Goal: Task Accomplishment & Management: Complete application form

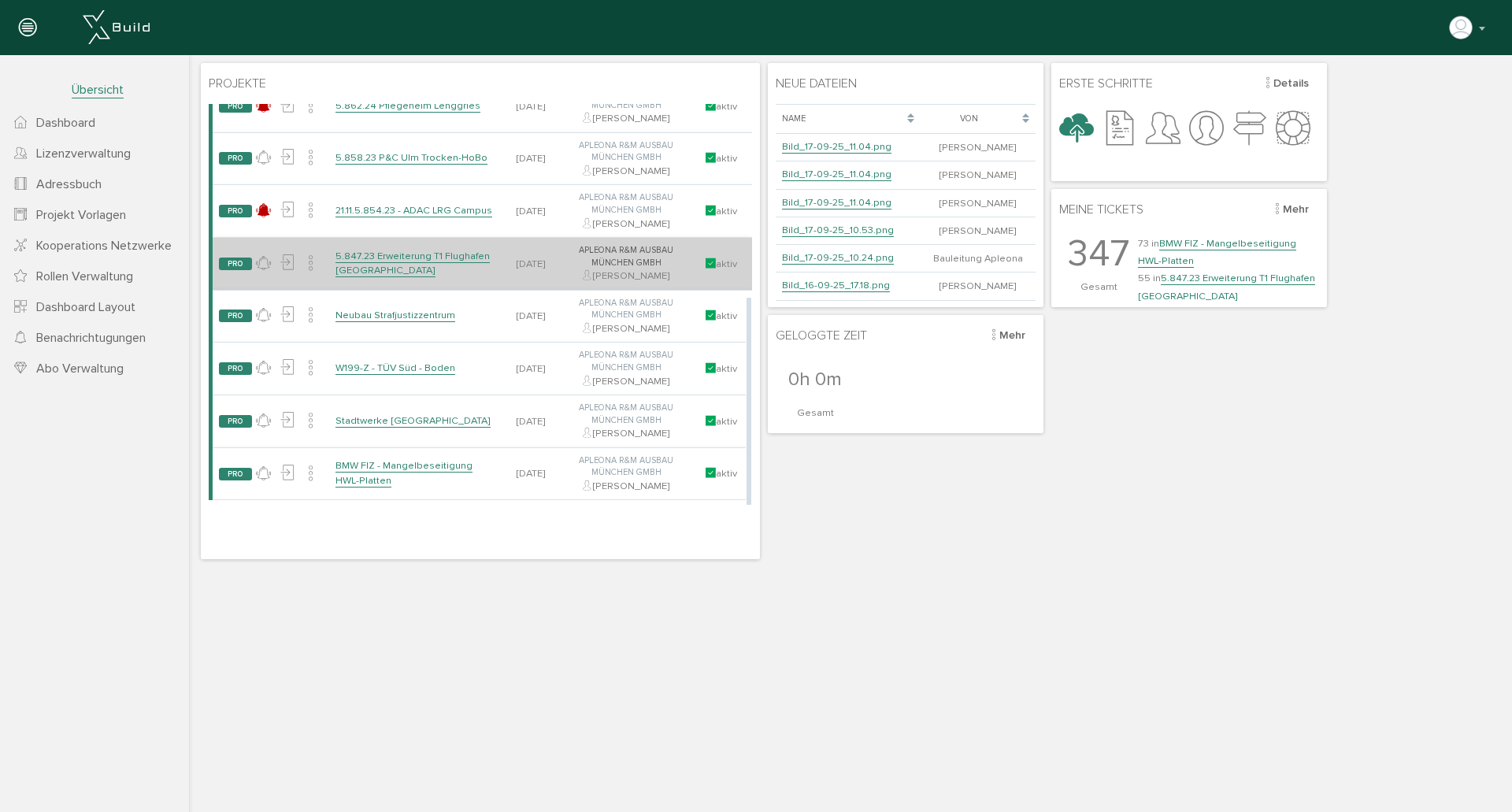
click at [422, 255] on link "5.847.23 Erweiterung T1 Flughafen [GEOGRAPHIC_DATA]" at bounding box center [413, 263] width 155 height 28
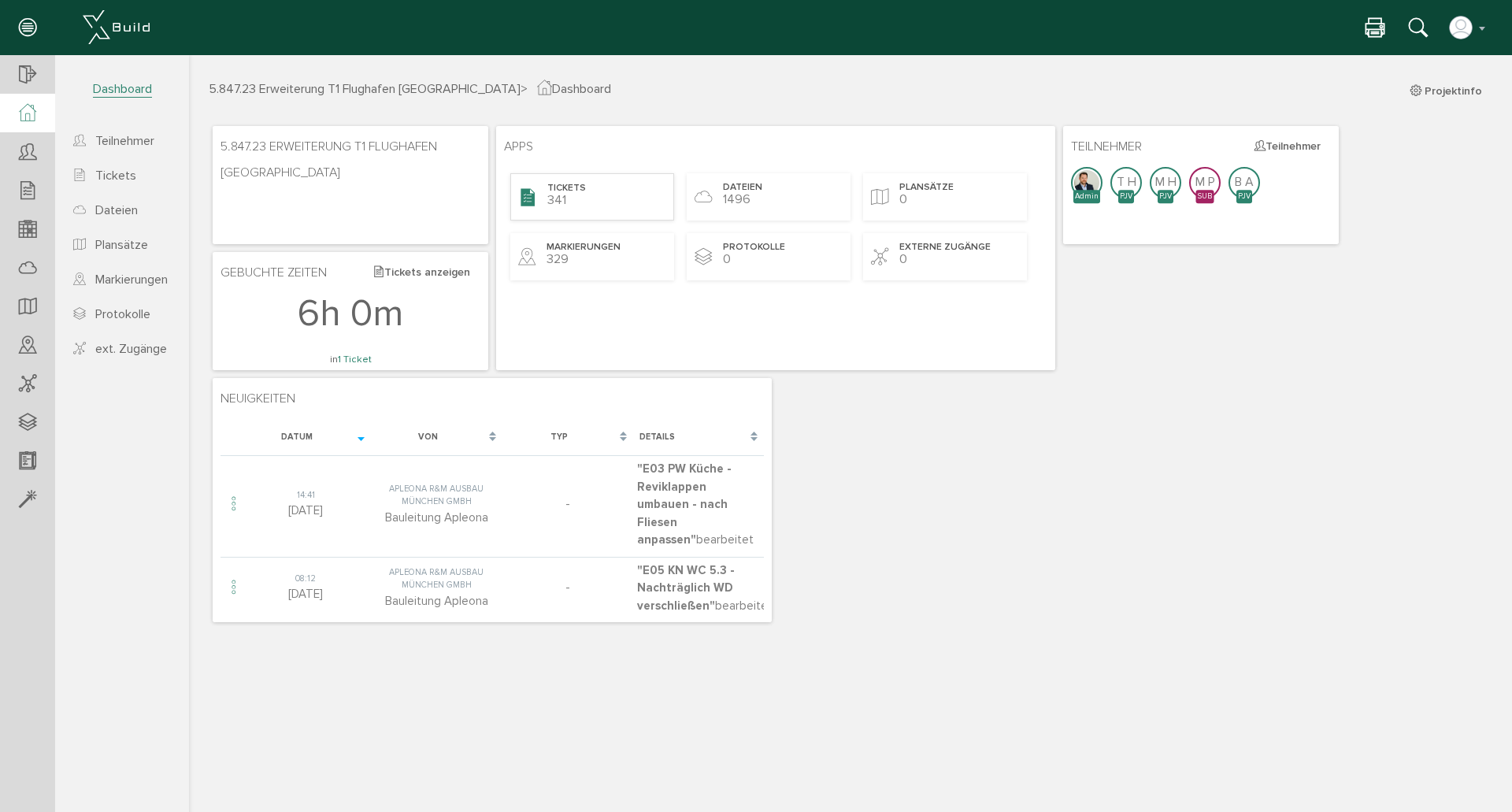
click at [555, 194] on span "Tickets" at bounding box center [566, 189] width 38 height 14
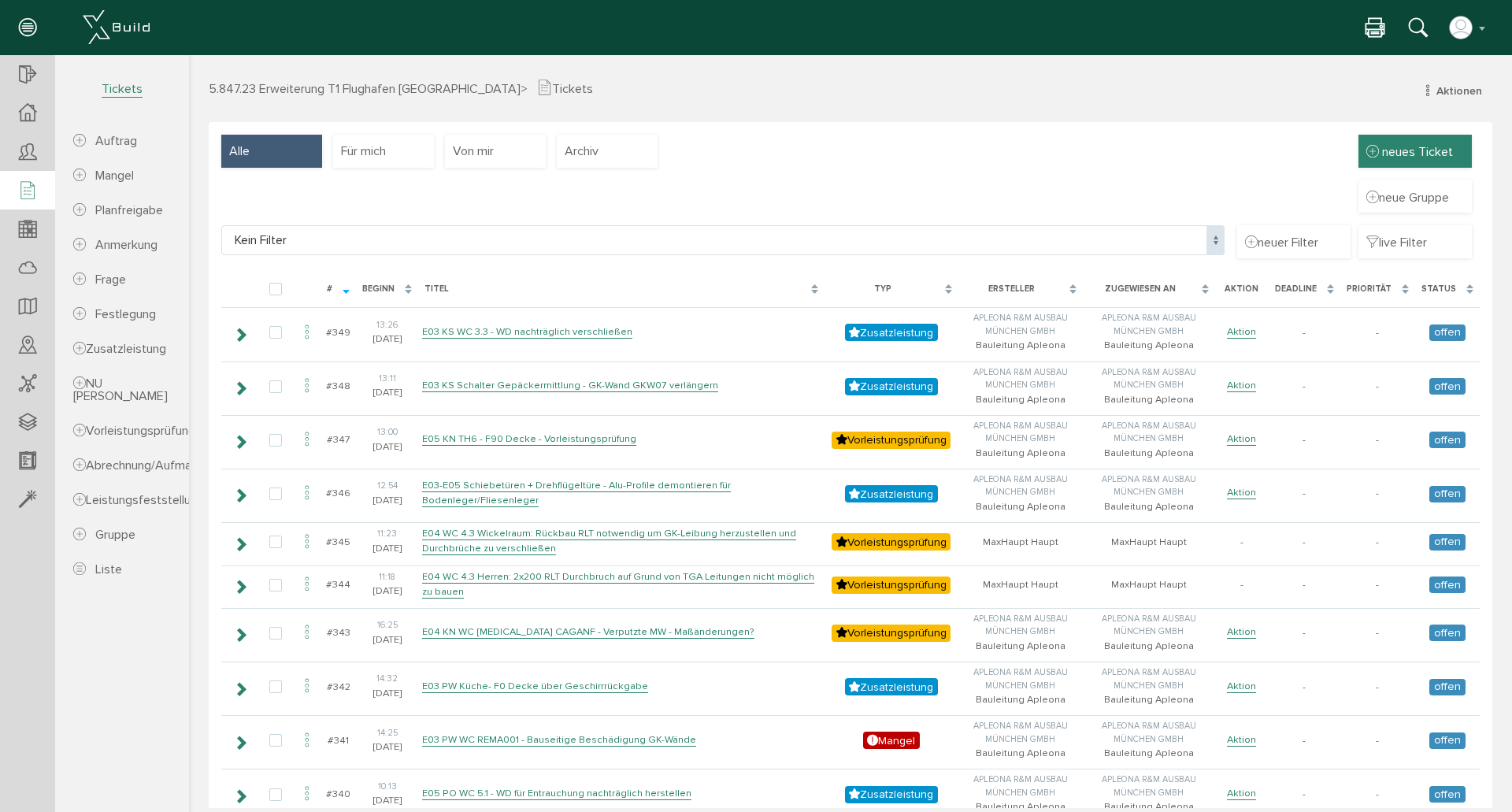
click at [1431, 160] on span "neues Ticket" at bounding box center [1417, 152] width 71 height 16
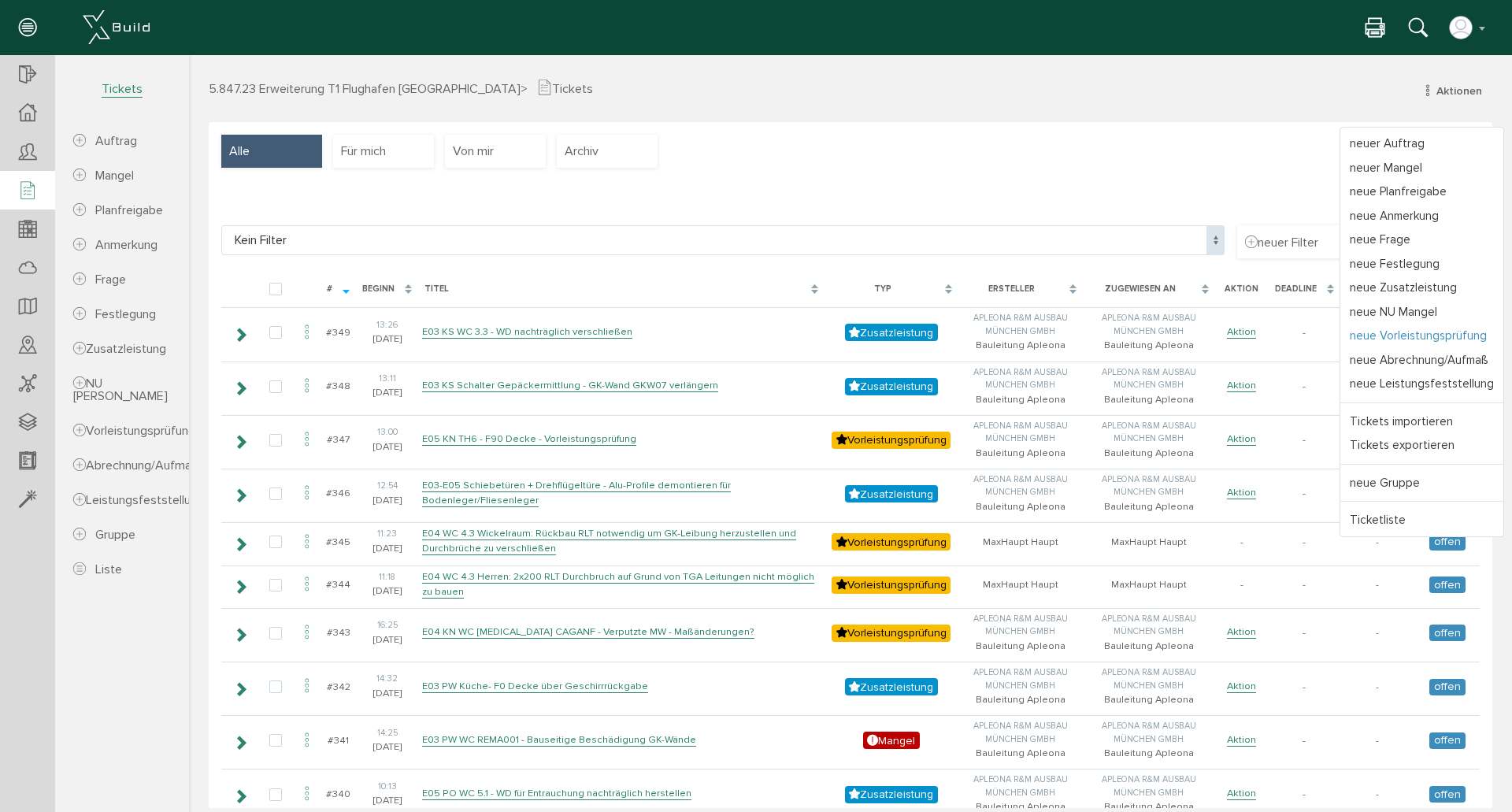
click at [1424, 332] on link "neue Vorleistungsprüfung" at bounding box center [1421, 336] width 163 height 25
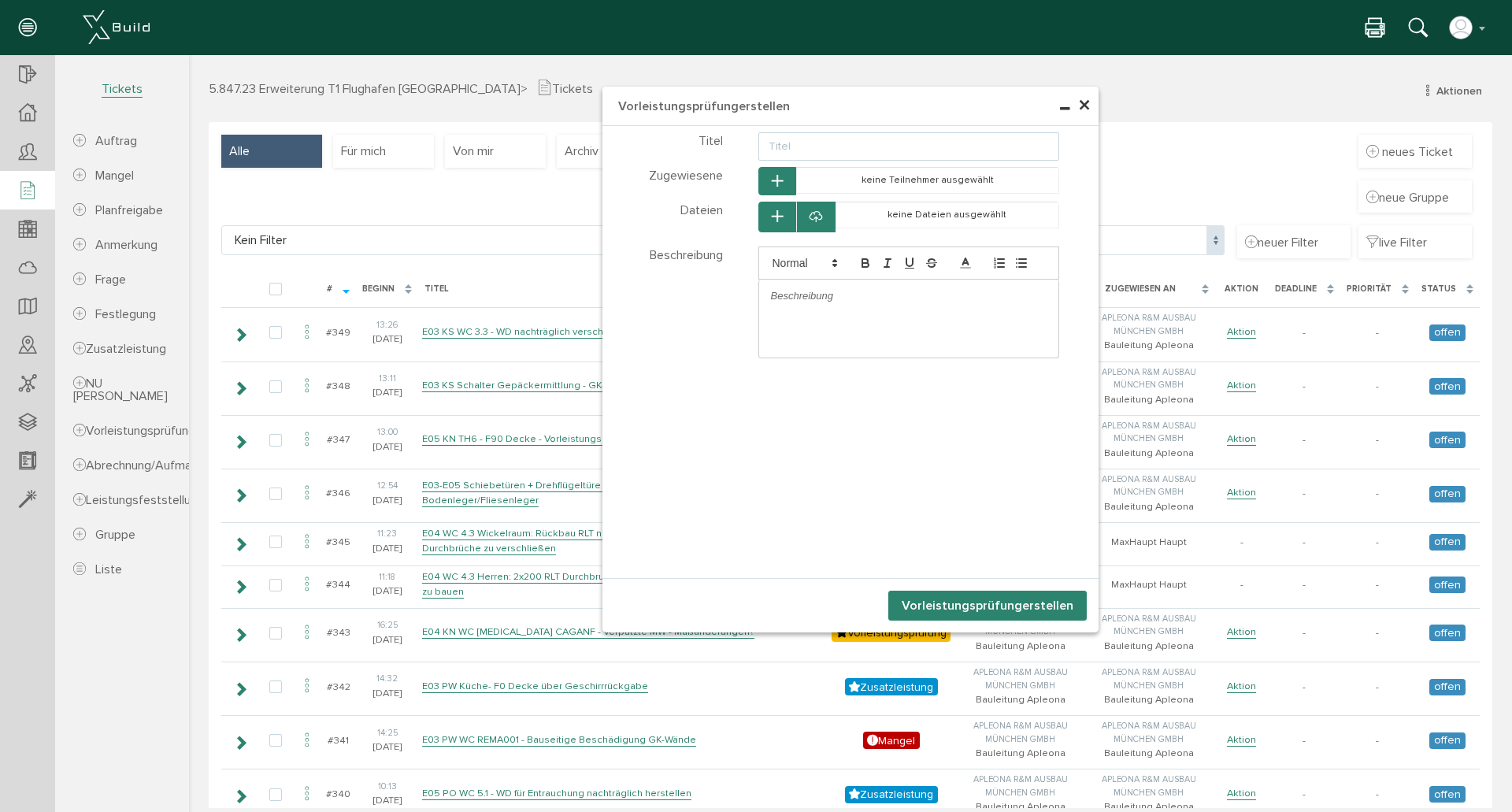
click at [815, 140] on input "text" at bounding box center [909, 146] width 301 height 29
type input "E03-E05 F90 Decken Stand [DATE]"
click at [893, 302] on p at bounding box center [909, 296] width 277 height 14
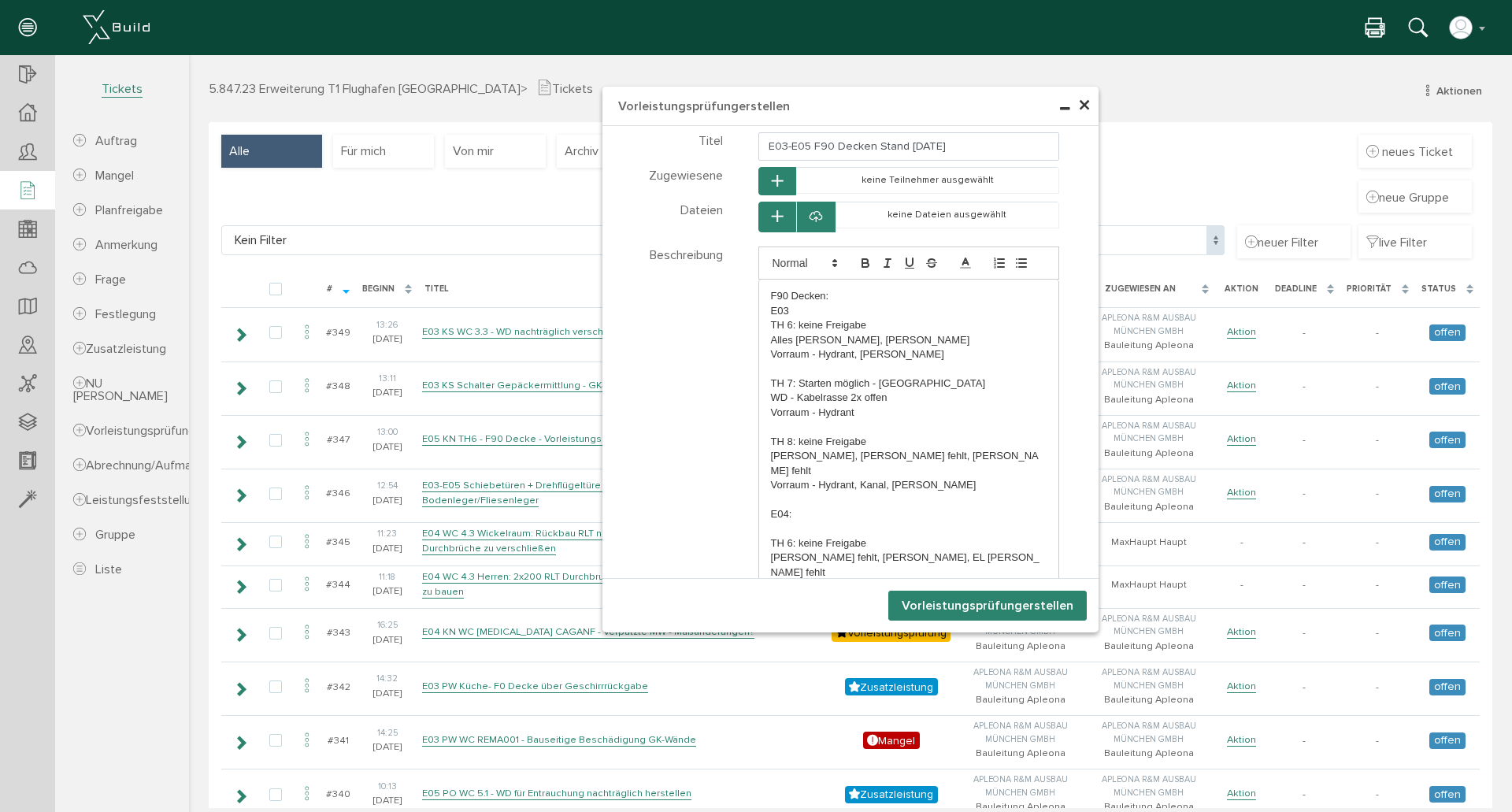
drag, startPoint x: 796, startPoint y: 308, endPoint x: 807, endPoint y: 298, distance: 14.9
click at [793, 306] on p "E03" at bounding box center [909, 311] width 277 height 14
drag, startPoint x: 829, startPoint y: 292, endPoint x: 748, endPoint y: 286, distance: 81.2
click at [748, 286] on div "F90 Decken: E03 TH 6: keine Freigabe Alles [PERSON_NAME], [PERSON_NAME] Vorraum…" at bounding box center [909, 564] width 325 height 635
click at [858, 265] on icon "button" at bounding box center [865, 263] width 14 height 14
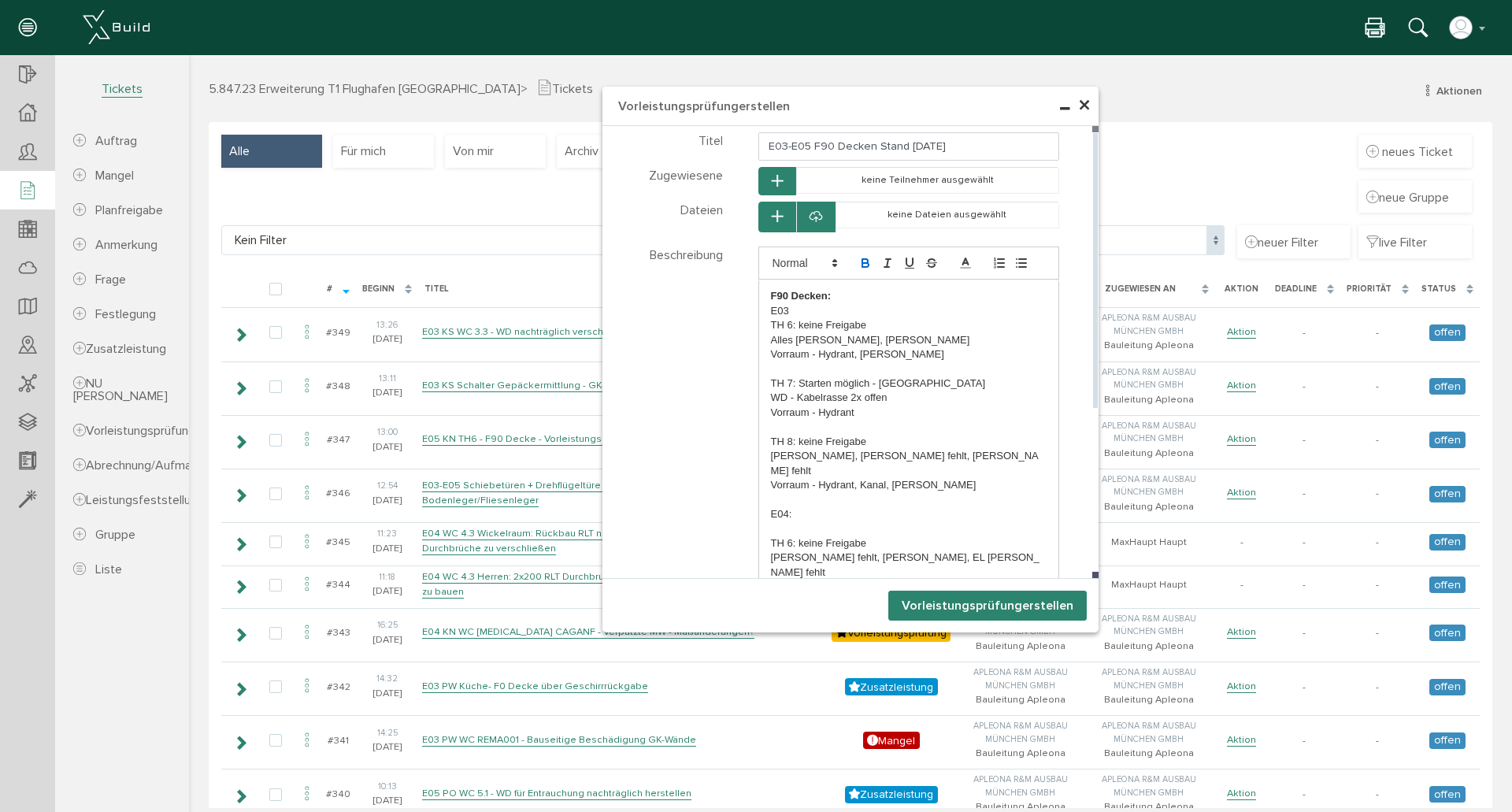
click at [791, 319] on p "TH 6: keine Freigabe" at bounding box center [909, 325] width 277 height 14
drag, startPoint x: 793, startPoint y: 309, endPoint x: 762, endPoint y: 308, distance: 31.0
click at [762, 308] on div "F90 Decken: E03 TH 6: keine Freigabe Alles [PERSON_NAME], [PERSON_NAME] Vorraum…" at bounding box center [909, 579] width 300 height 600
click at [858, 260] on icon "button" at bounding box center [865, 263] width 14 height 14
drag, startPoint x: 788, startPoint y: 324, endPoint x: 764, endPoint y: 323, distance: 24.0
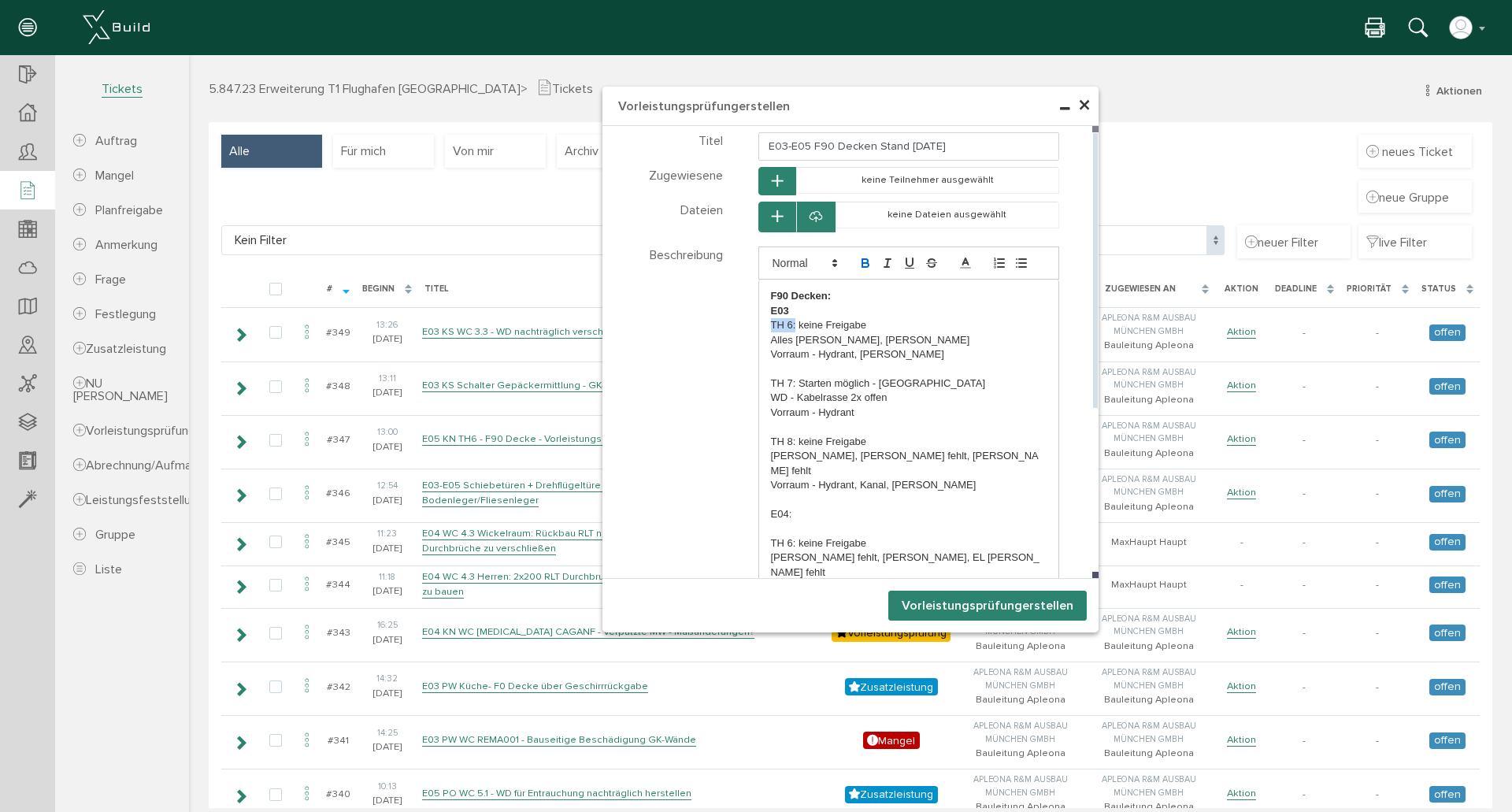
click at [771, 323] on p "TH 6: keine Freigabe" at bounding box center [909, 325] width 277 height 14
click at [862, 259] on icon "button" at bounding box center [865, 261] width 6 height 4
drag, startPoint x: 790, startPoint y: 381, endPoint x: 759, endPoint y: 380, distance: 31.0
click at [759, 380] on div "F90 Decken: E03 TH 6: keine Freigabe Alles [PERSON_NAME], [PERSON_NAME] Vorraum…" at bounding box center [909, 579] width 300 height 600
click at [858, 258] on icon "button" at bounding box center [865, 263] width 14 height 14
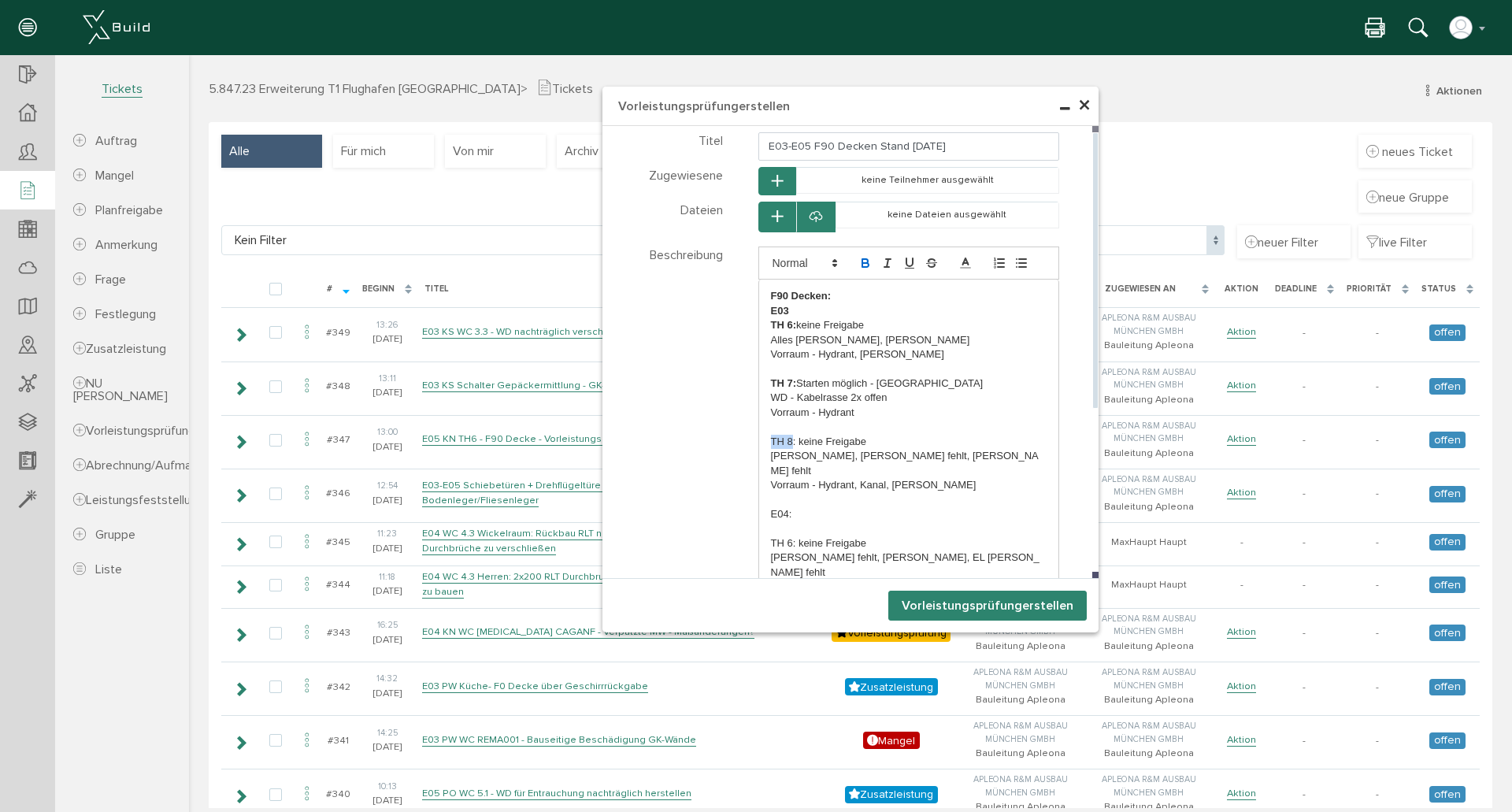
drag, startPoint x: 785, startPoint y: 438, endPoint x: 761, endPoint y: 440, distance: 24.1
click at [761, 440] on div "F90 Decken: E03 TH 6: keine Freigabe Alles [PERSON_NAME], [PERSON_NAME] Vorraum…" at bounding box center [909, 579] width 300 height 600
click at [818, 407] on p "Vorraum - Hydrant" at bounding box center [909, 413] width 277 height 14
drag, startPoint x: 791, startPoint y: 440, endPoint x: 760, endPoint y: 438, distance: 31.1
click at [760, 440] on div "F90 Decken: E03 TH 6: keine Freigabe Alles [PERSON_NAME], [PERSON_NAME] Vorraum…" at bounding box center [909, 579] width 300 height 600
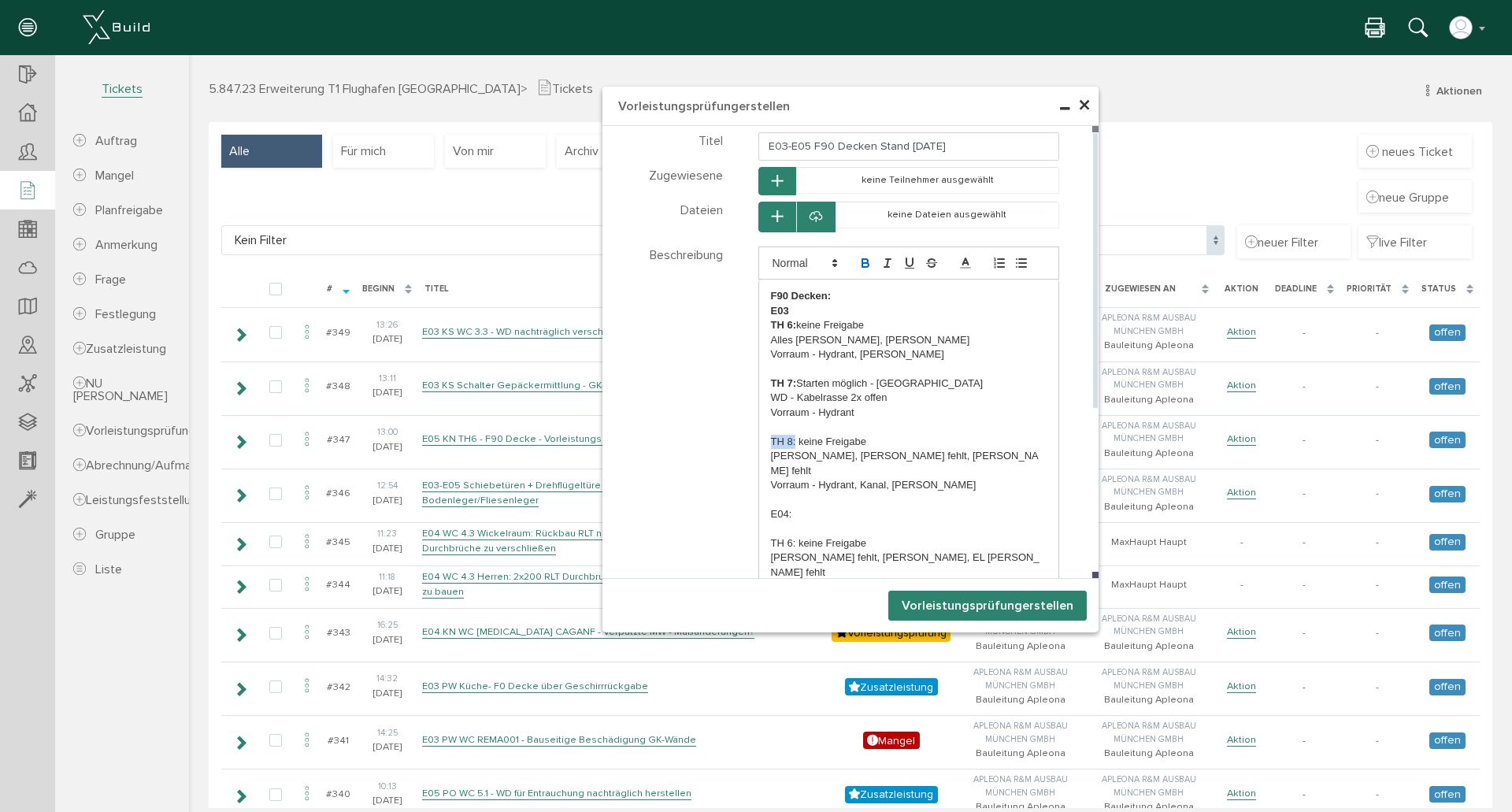
click at [863, 260] on icon "button" at bounding box center [865, 263] width 14 height 14
drag, startPoint x: 786, startPoint y: 503, endPoint x: 755, endPoint y: 499, distance: 31.3
click at [759, 499] on div "F90 Decken: E03 TH 6: keine Freigabe Alles [PERSON_NAME], [PERSON_NAME] Vorraum…" at bounding box center [909, 579] width 300 height 600
click at [860, 265] on icon "button" at bounding box center [865, 263] width 14 height 14
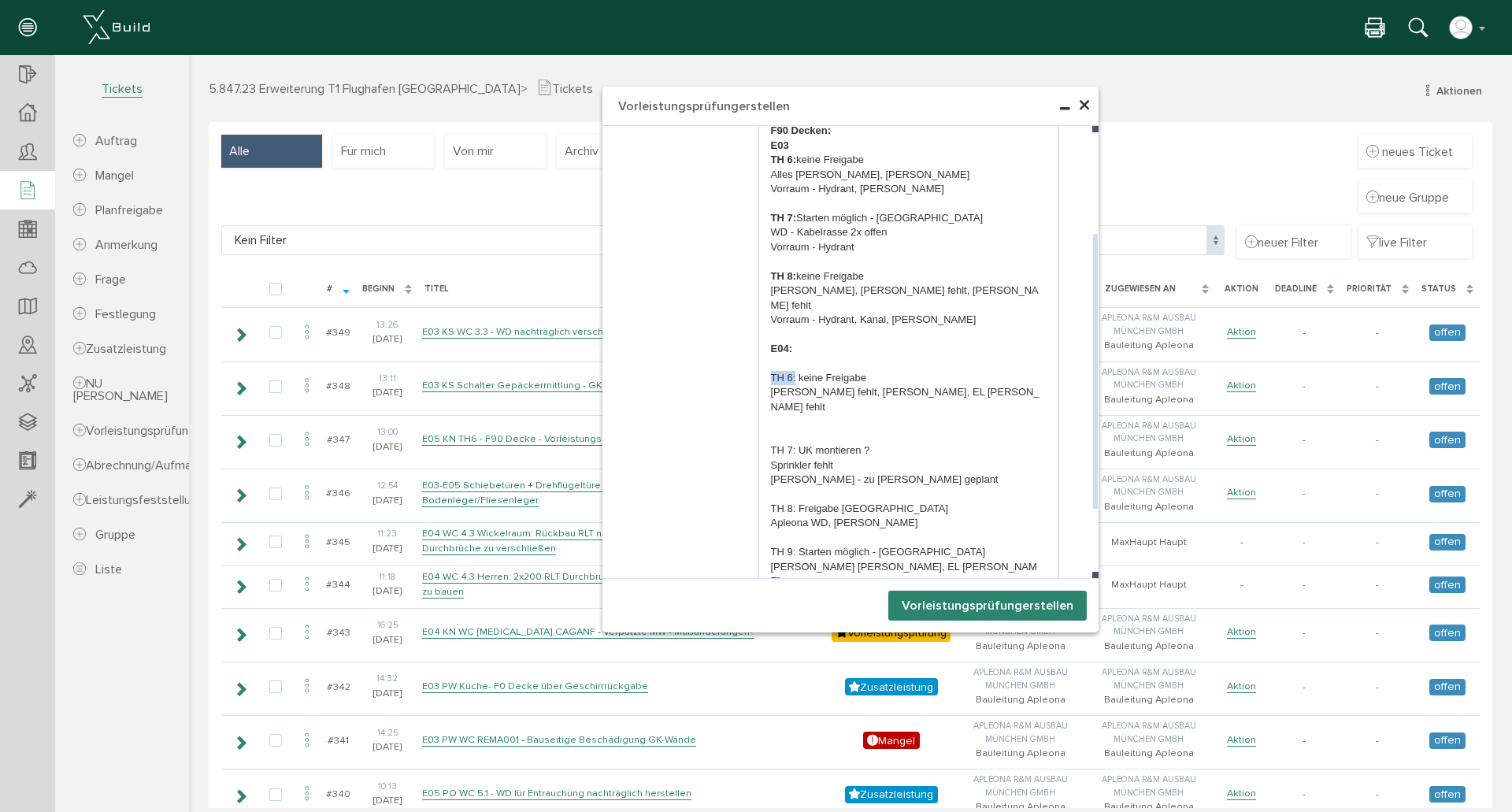
drag, startPoint x: 789, startPoint y: 364, endPoint x: 755, endPoint y: 360, distance: 34.2
click at [759, 360] on div "F90 Decken: E03 TH 6: keine Freigabe Alles [PERSON_NAME], [PERSON_NAME] Vorraum…" at bounding box center [909, 414] width 300 height 600
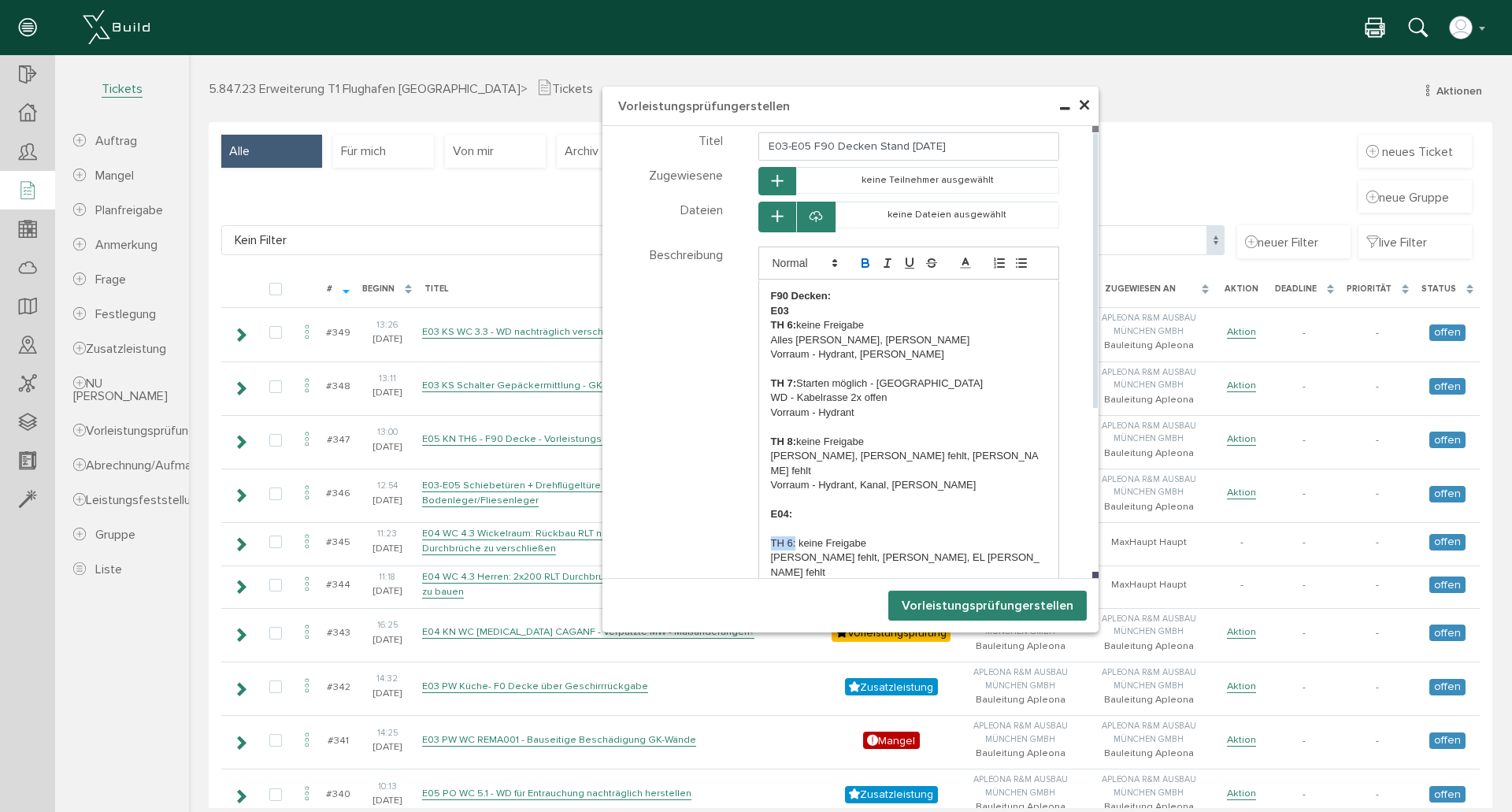
click at [862, 259] on icon "button" at bounding box center [865, 261] width 6 height 4
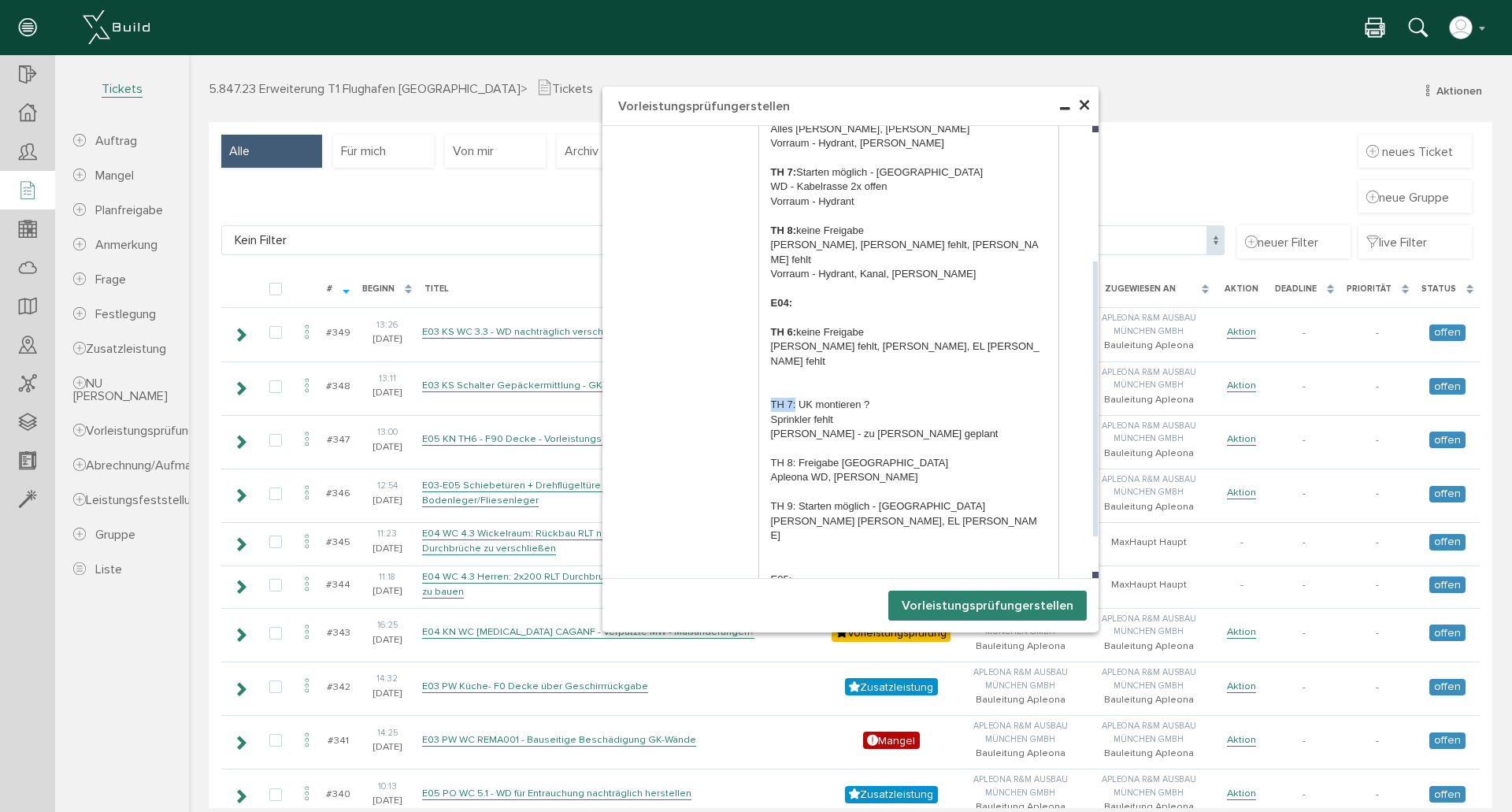
drag, startPoint x: 790, startPoint y: 372, endPoint x: 764, endPoint y: 371, distance: 26.0
click at [764, 371] on div "F90 Decken: E03 TH 6: keine Freigabe Alles [PERSON_NAME], [PERSON_NAME] Vorraum…" at bounding box center [909, 369] width 300 height 600
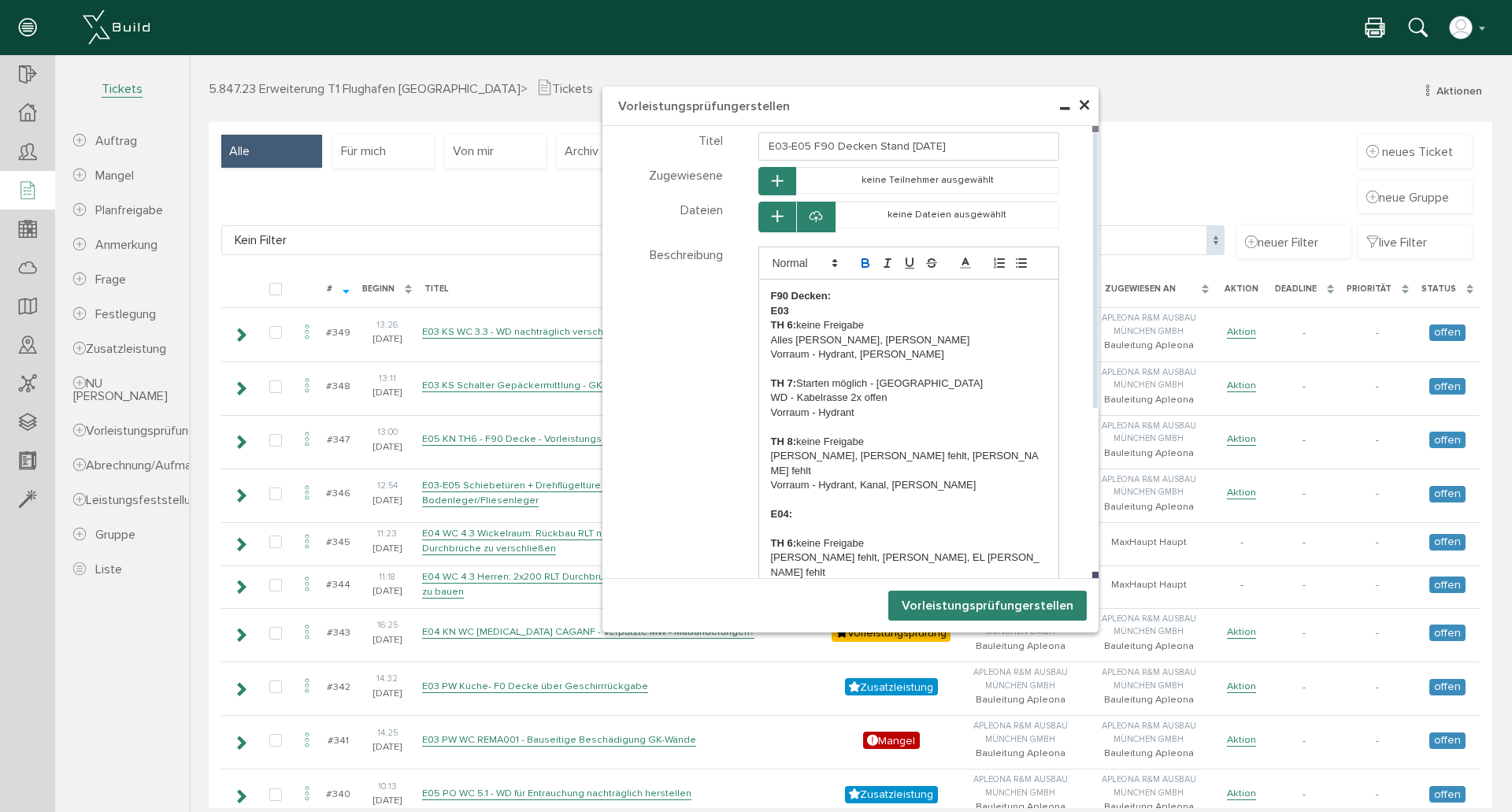
click at [861, 269] on icon "button" at bounding box center [865, 263] width 14 height 14
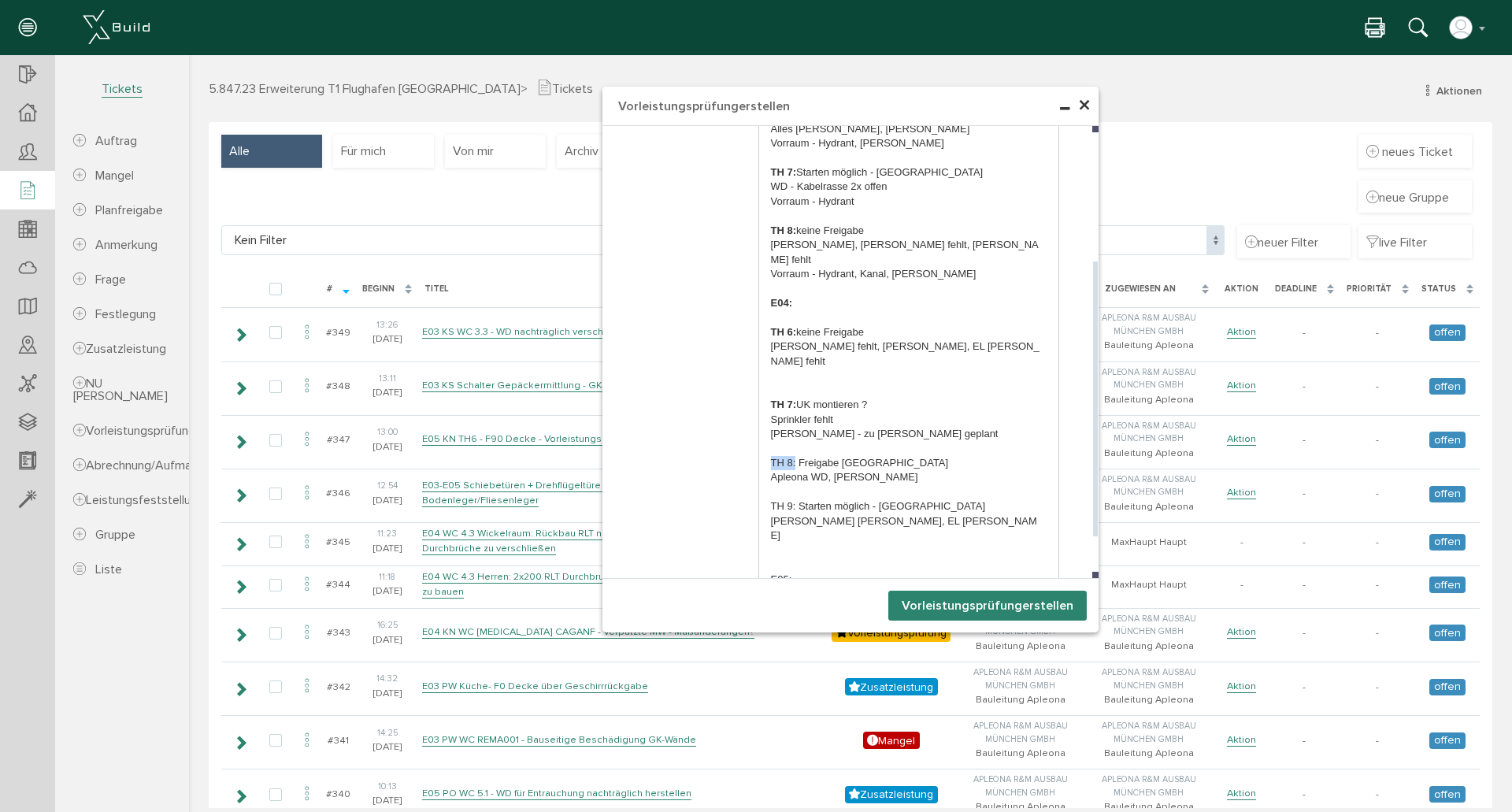
drag, startPoint x: 790, startPoint y: 433, endPoint x: 765, endPoint y: 431, distance: 25.1
click at [771, 456] on p "TH 8: Freigabe [GEOGRAPHIC_DATA]" at bounding box center [909, 463] width 277 height 14
drag, startPoint x: 862, startPoint y: 433, endPoint x: 750, endPoint y: 428, distance: 112.1
click at [750, 431] on div "F90 Decken: E03 TH 6: keine Freigabe Alles [PERSON_NAME], [PERSON_NAME] Vorraum…" at bounding box center [909, 353] width 325 height 635
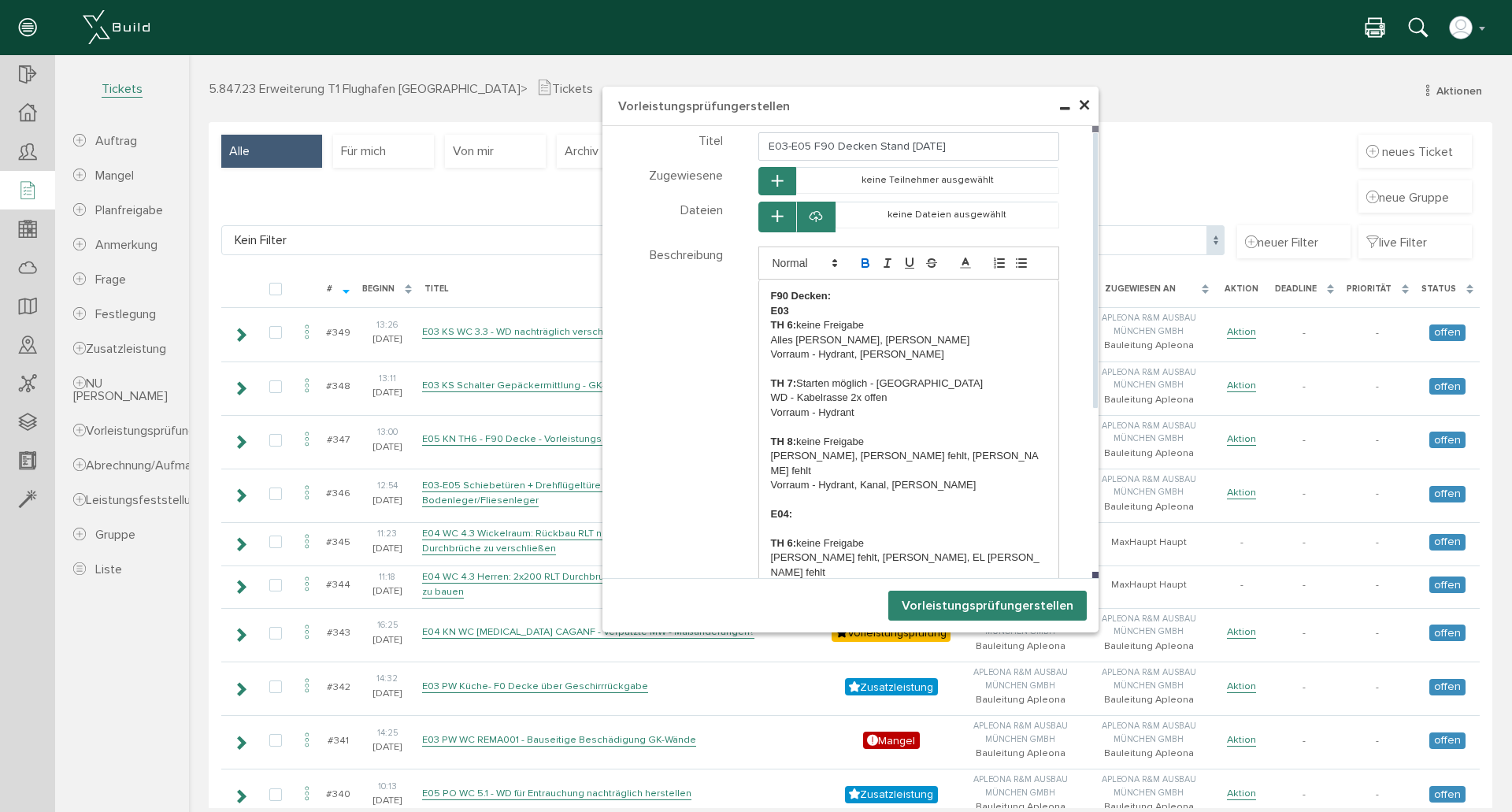
click at [859, 255] on button "button" at bounding box center [865, 262] width 22 height 19
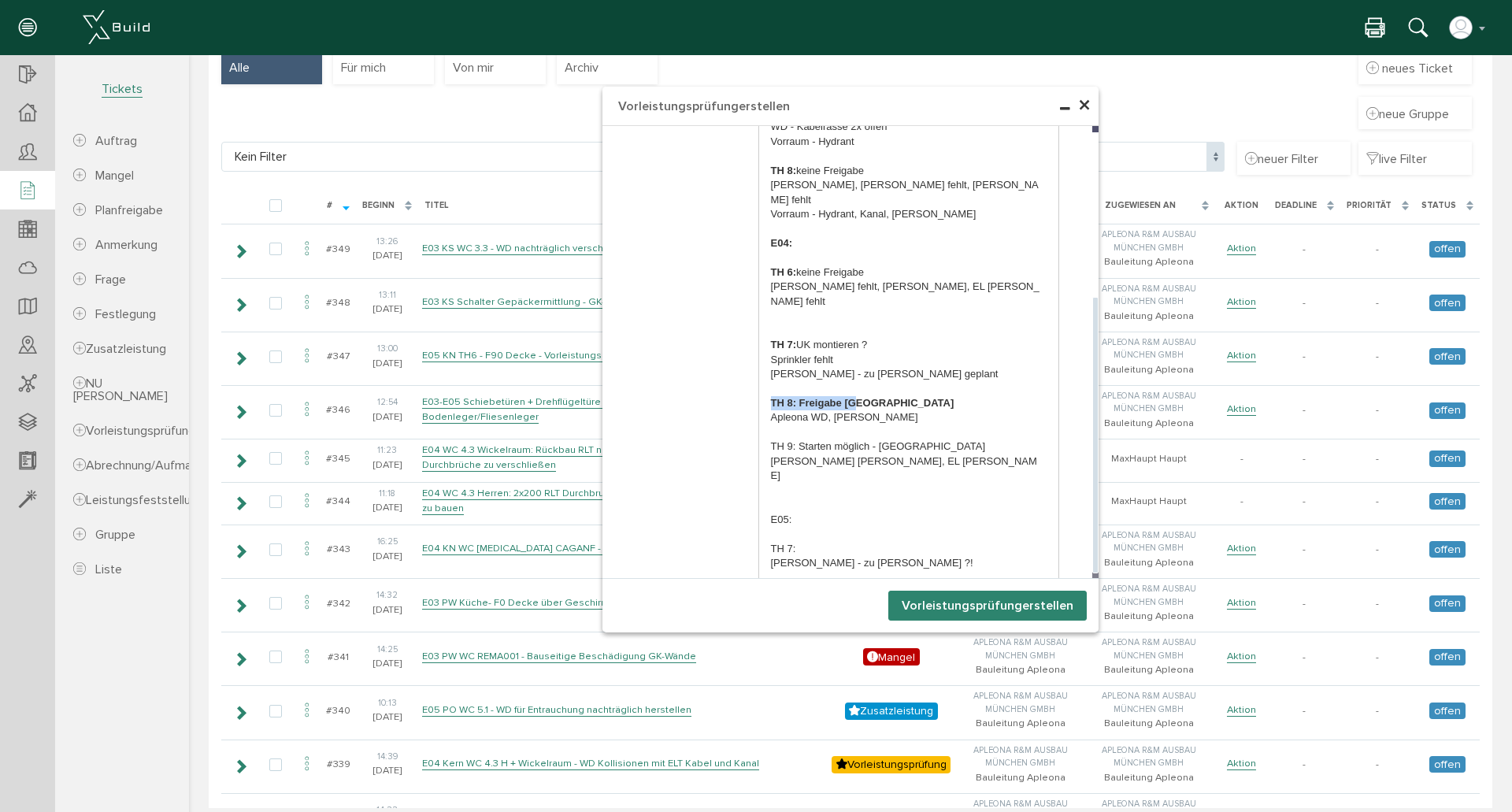
scroll to position [104, 0]
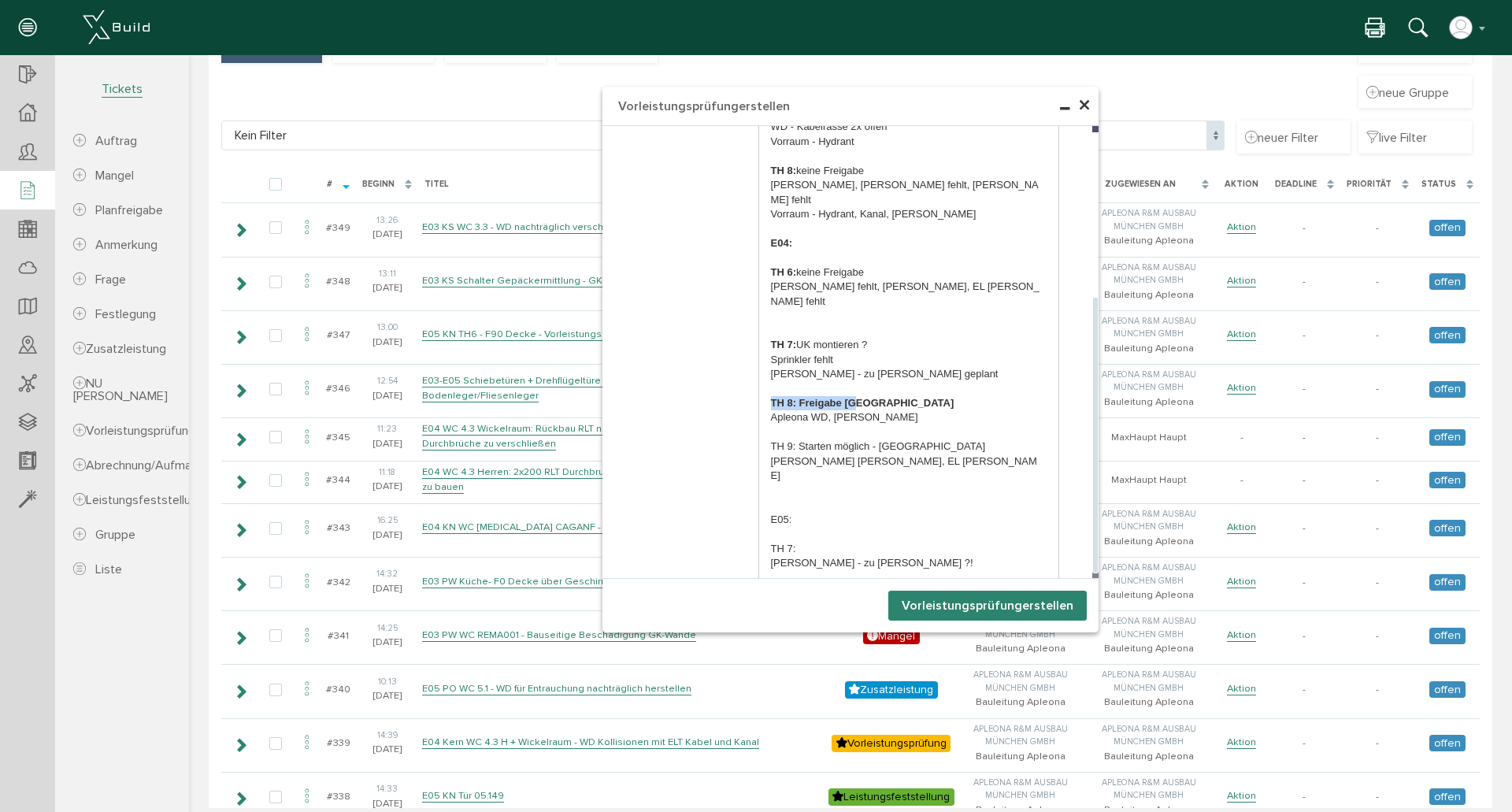
drag, startPoint x: 877, startPoint y: 313, endPoint x: 744, endPoint y: 310, distance: 133.0
click at [747, 310] on div "F90 Decken: E03 TH 6: keine Freigabe Alles [PERSON_NAME], [PERSON_NAME] Vorraum…" at bounding box center [909, 293] width 325 height 635
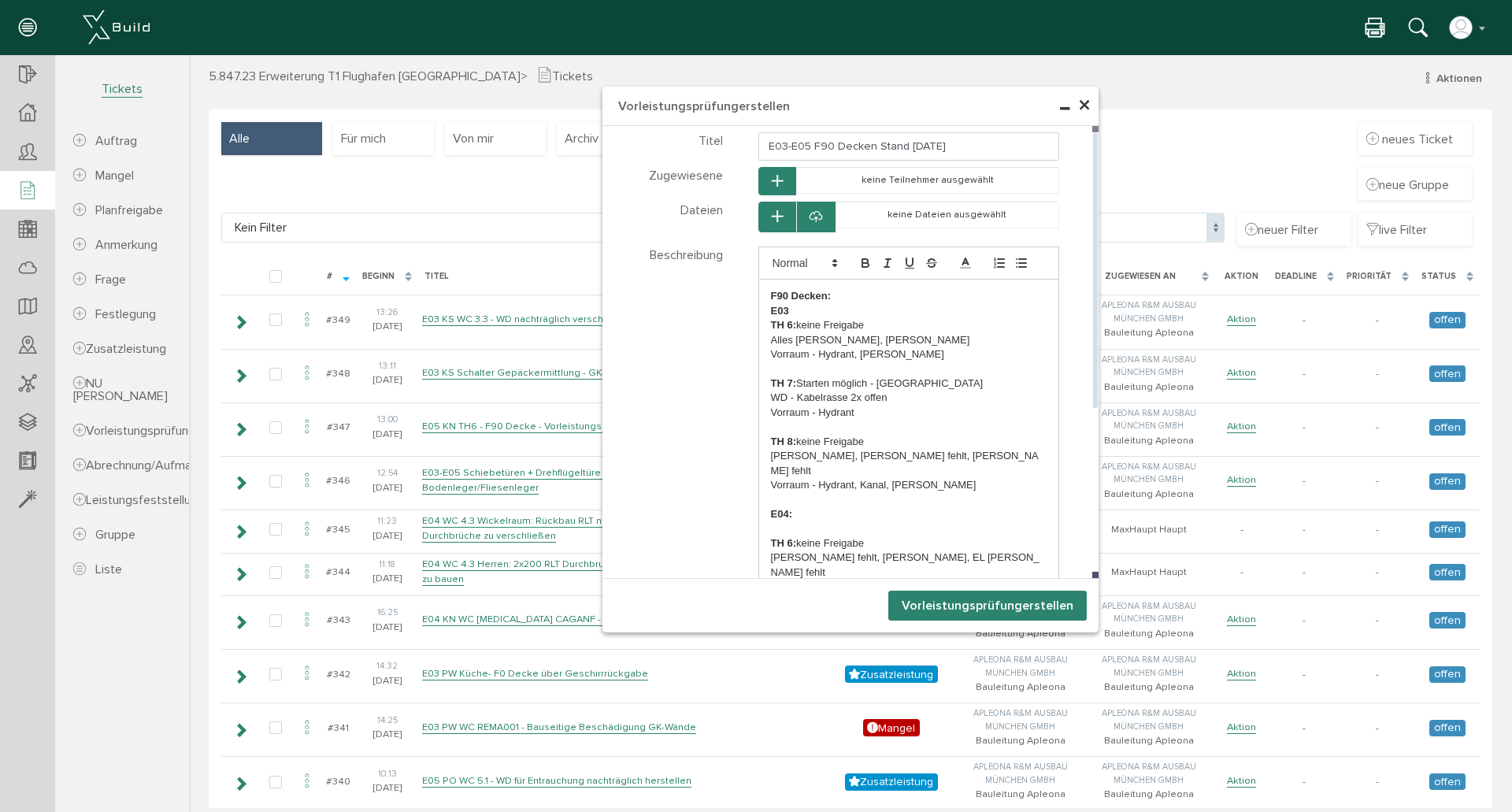
scroll to position [0, 0]
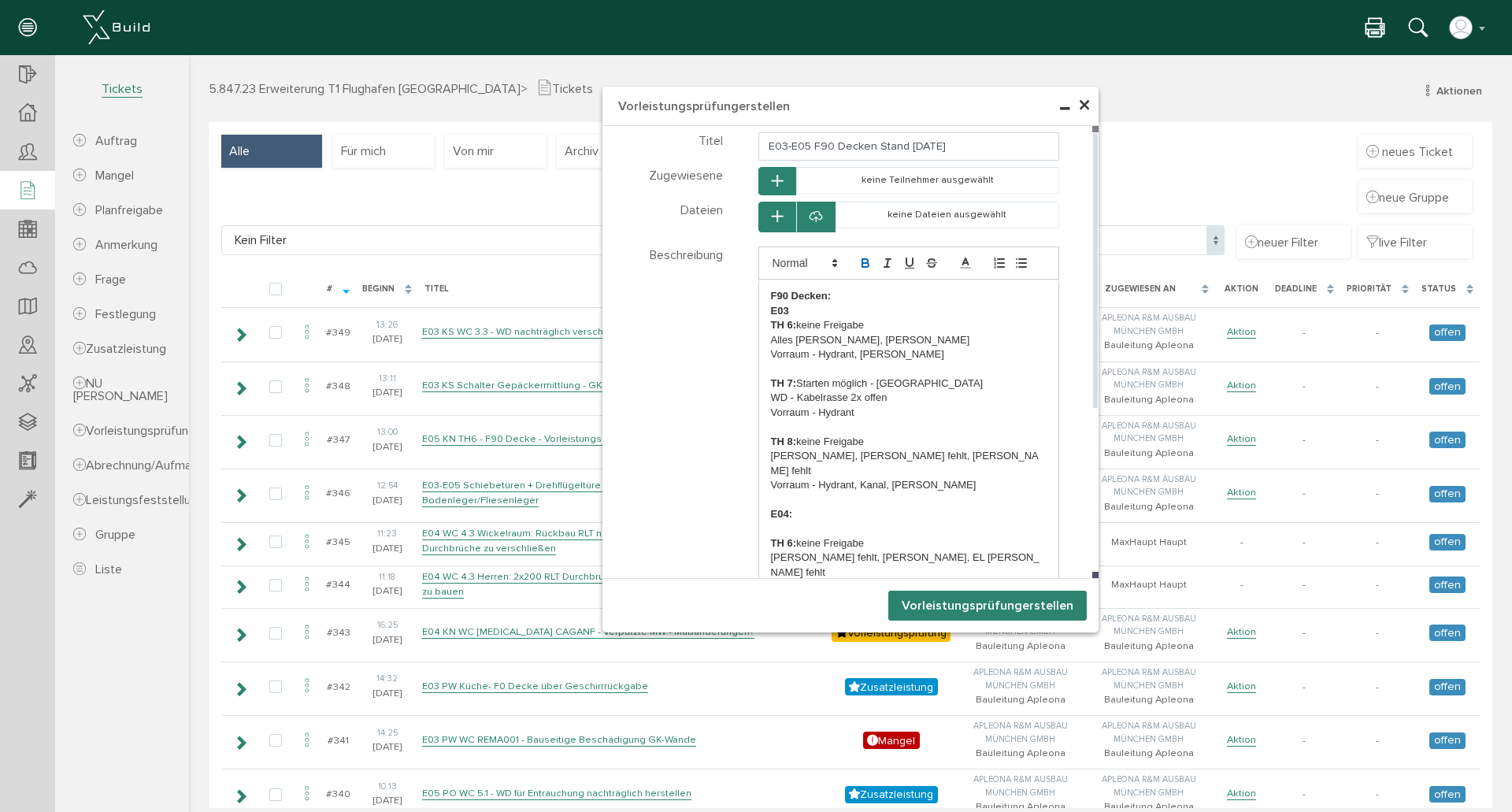
click at [866, 265] on button "button" at bounding box center [865, 262] width 22 height 19
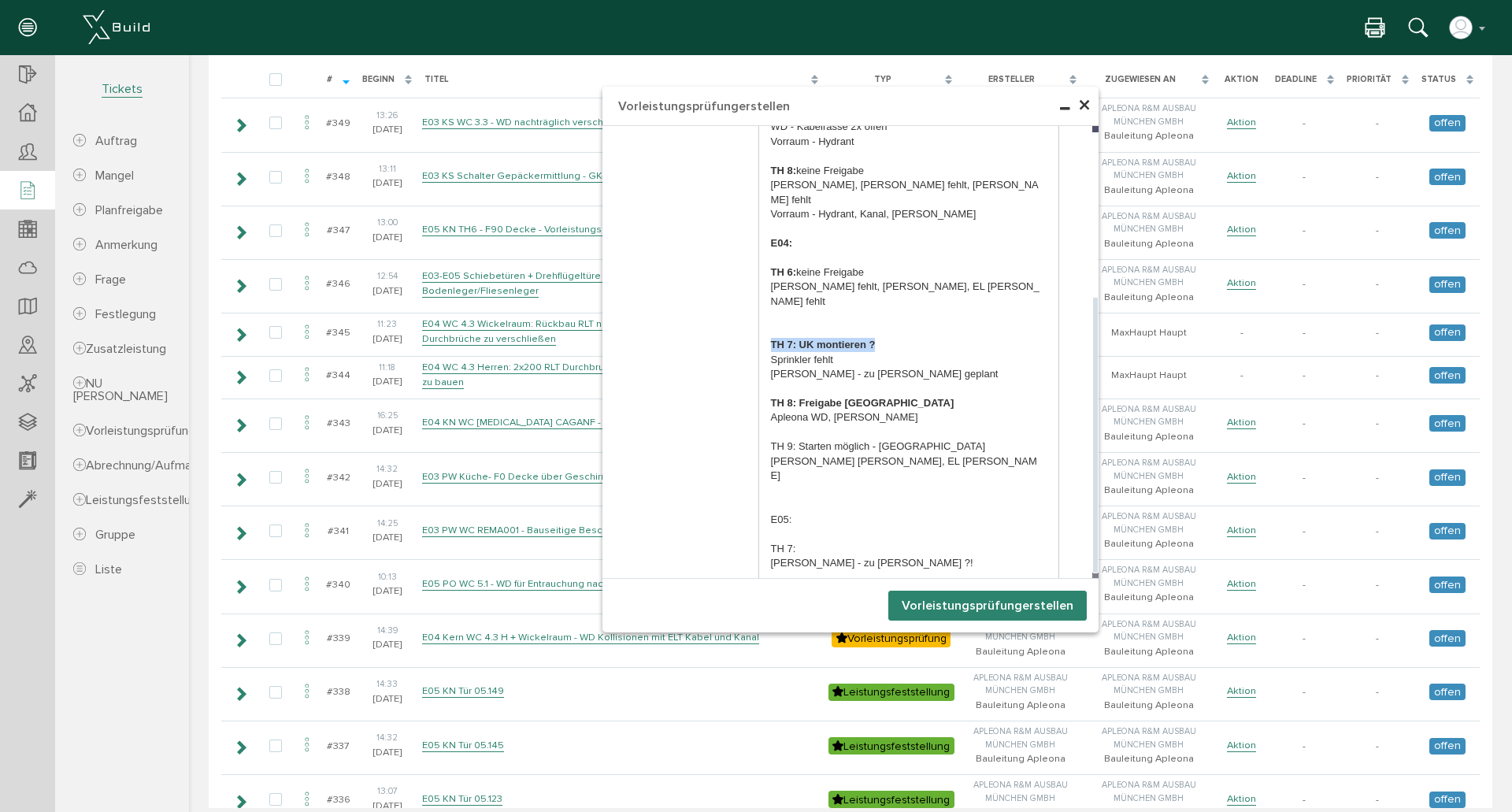
scroll to position [210, 0]
drag, startPoint x: 797, startPoint y: 500, endPoint x: 744, endPoint y: 467, distance: 62.4
click at [747, 467] on div "F90 Decken: E03 TH 6: keine Freigabe Alles [PERSON_NAME], [PERSON_NAME] Vorraum…" at bounding box center [909, 293] width 325 height 635
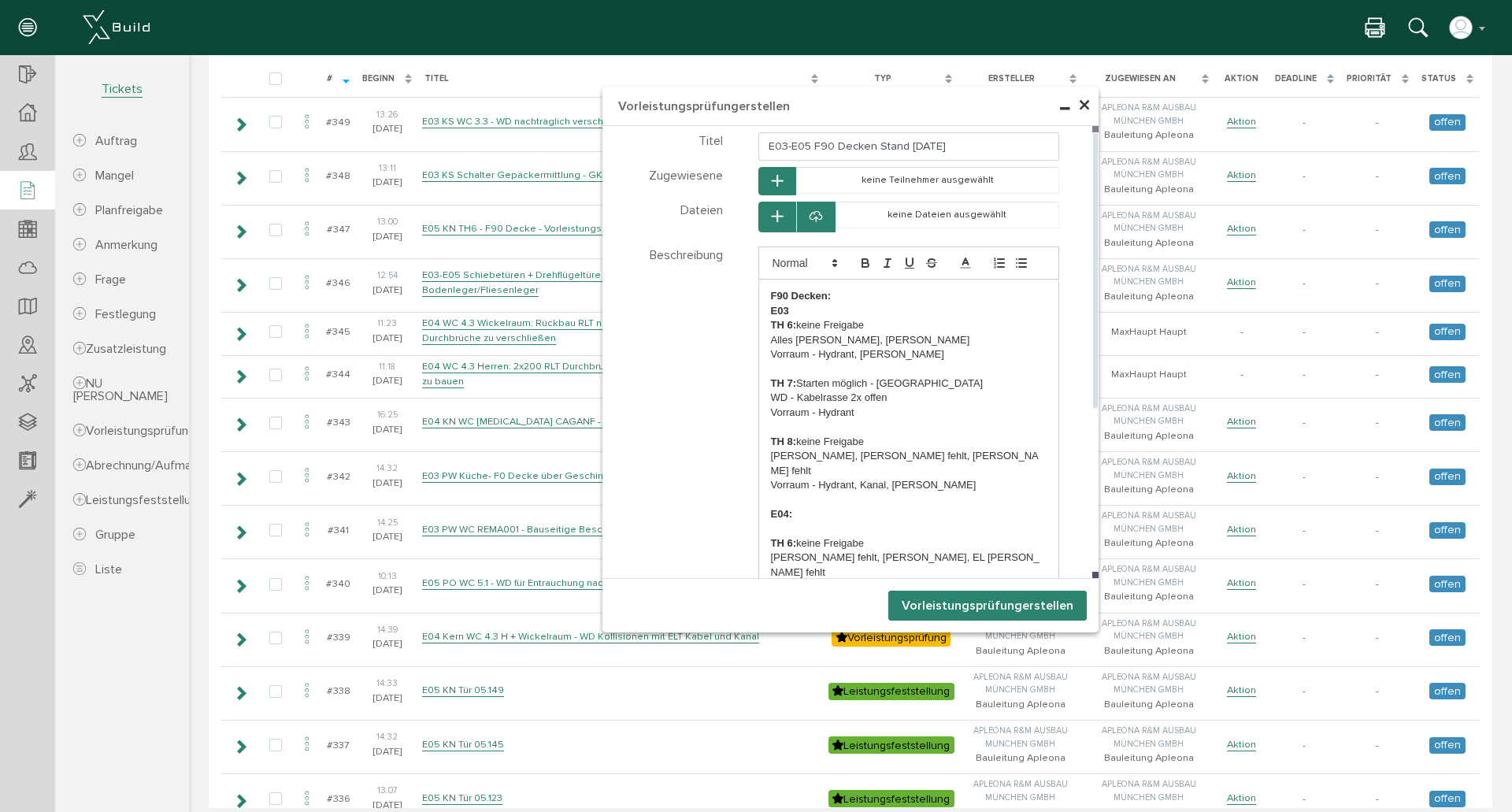
scroll to position [0, 0]
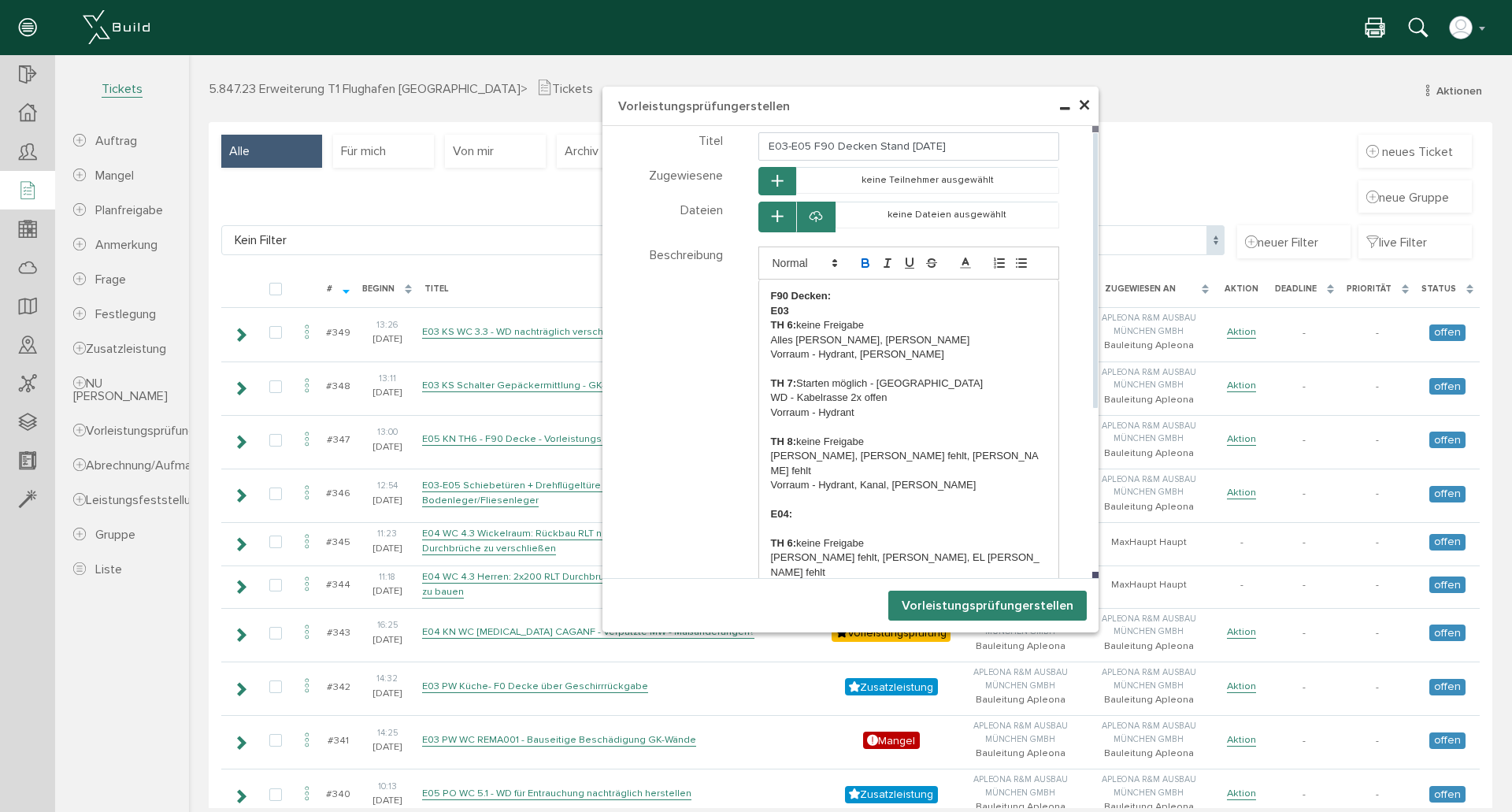
click at [859, 257] on icon "button" at bounding box center [865, 263] width 14 height 14
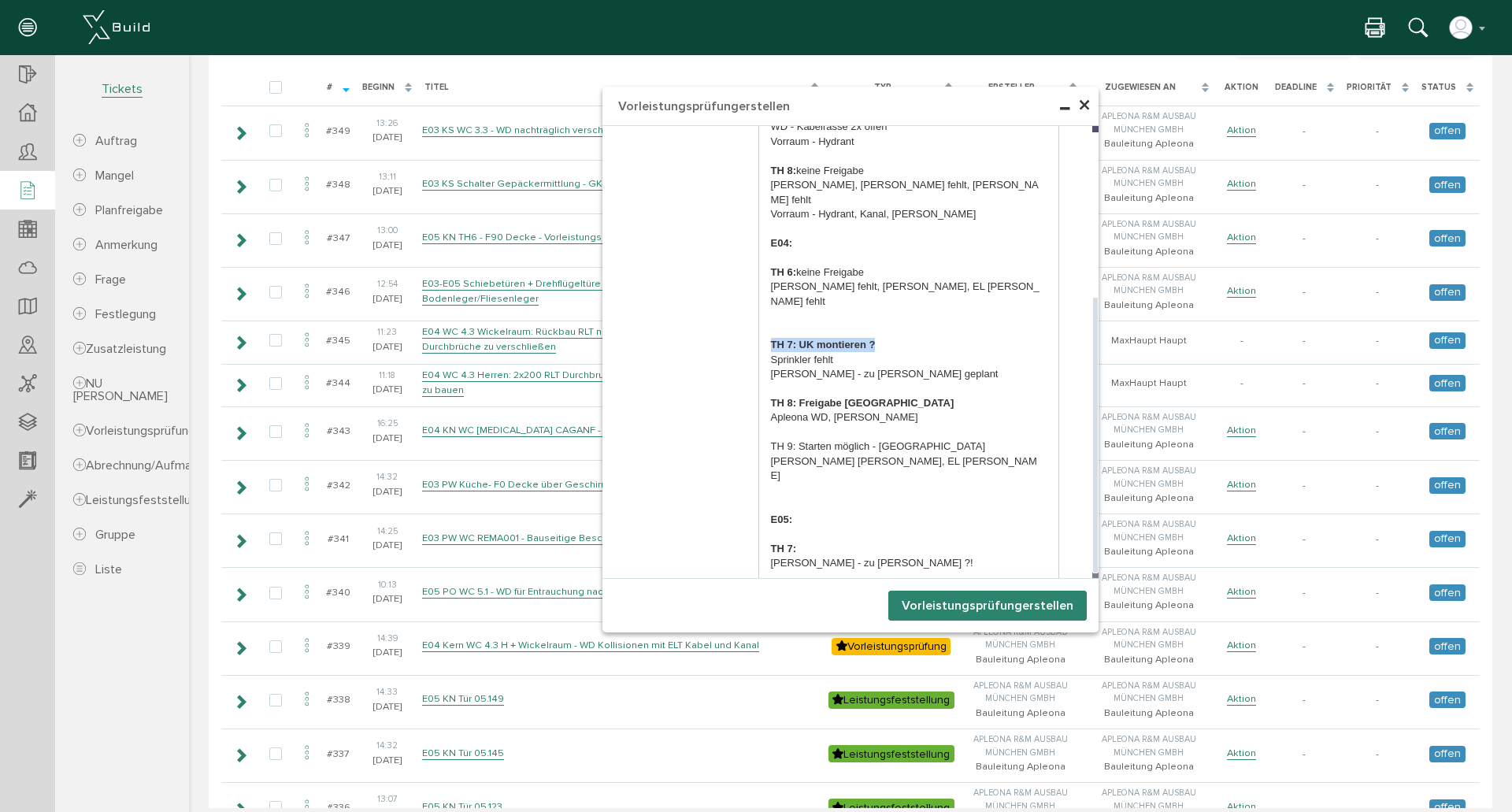
scroll to position [315, 0]
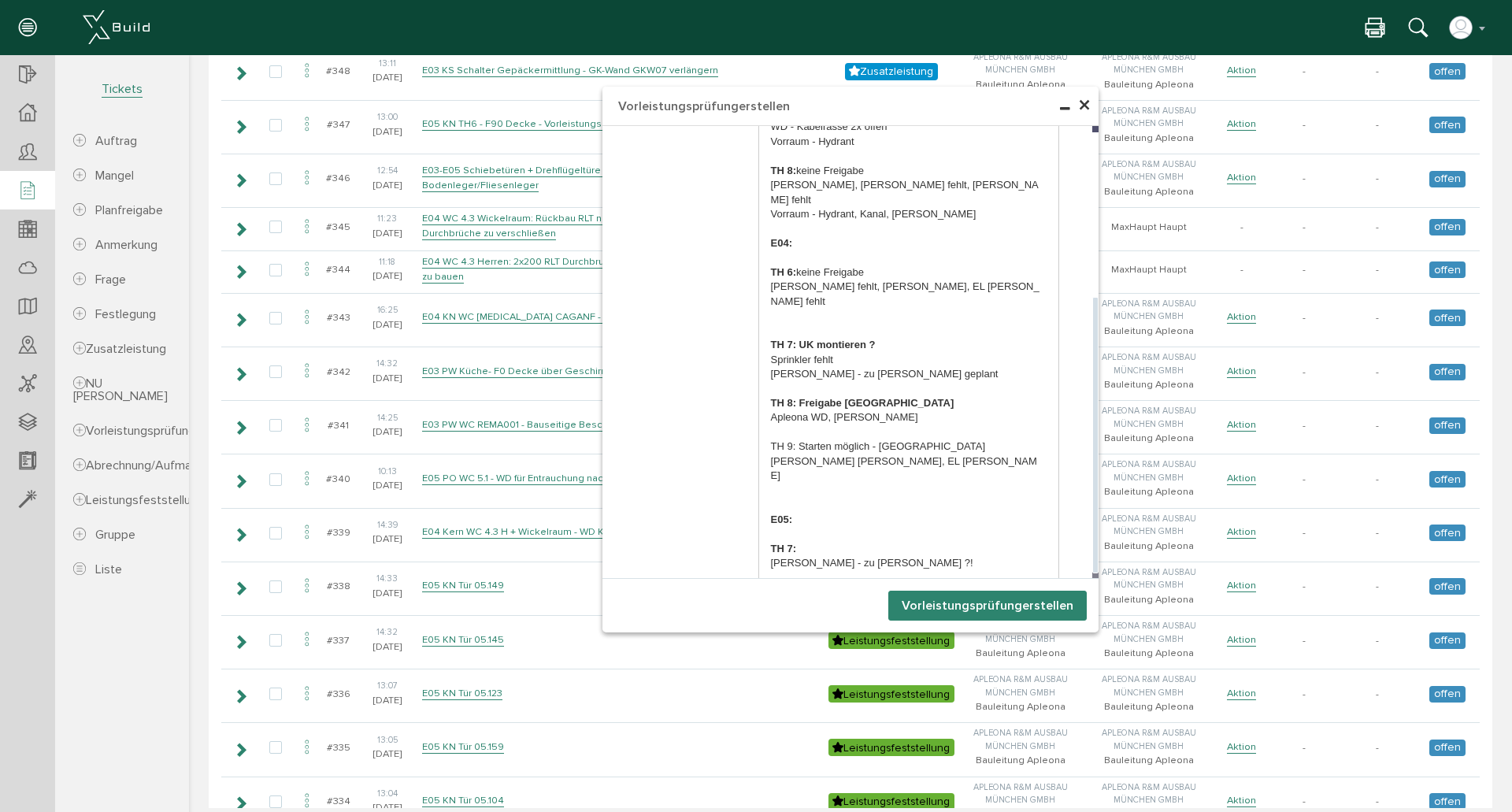
drag, startPoint x: 850, startPoint y: 550, endPoint x: 738, endPoint y: 542, distance: 112.3
click at [738, 542] on div "F90 Decken: E03 TH 6: keine Freigabe Alles [PERSON_NAME], [PERSON_NAME] Vorraum…" at bounding box center [909, 293] width 349 height 635
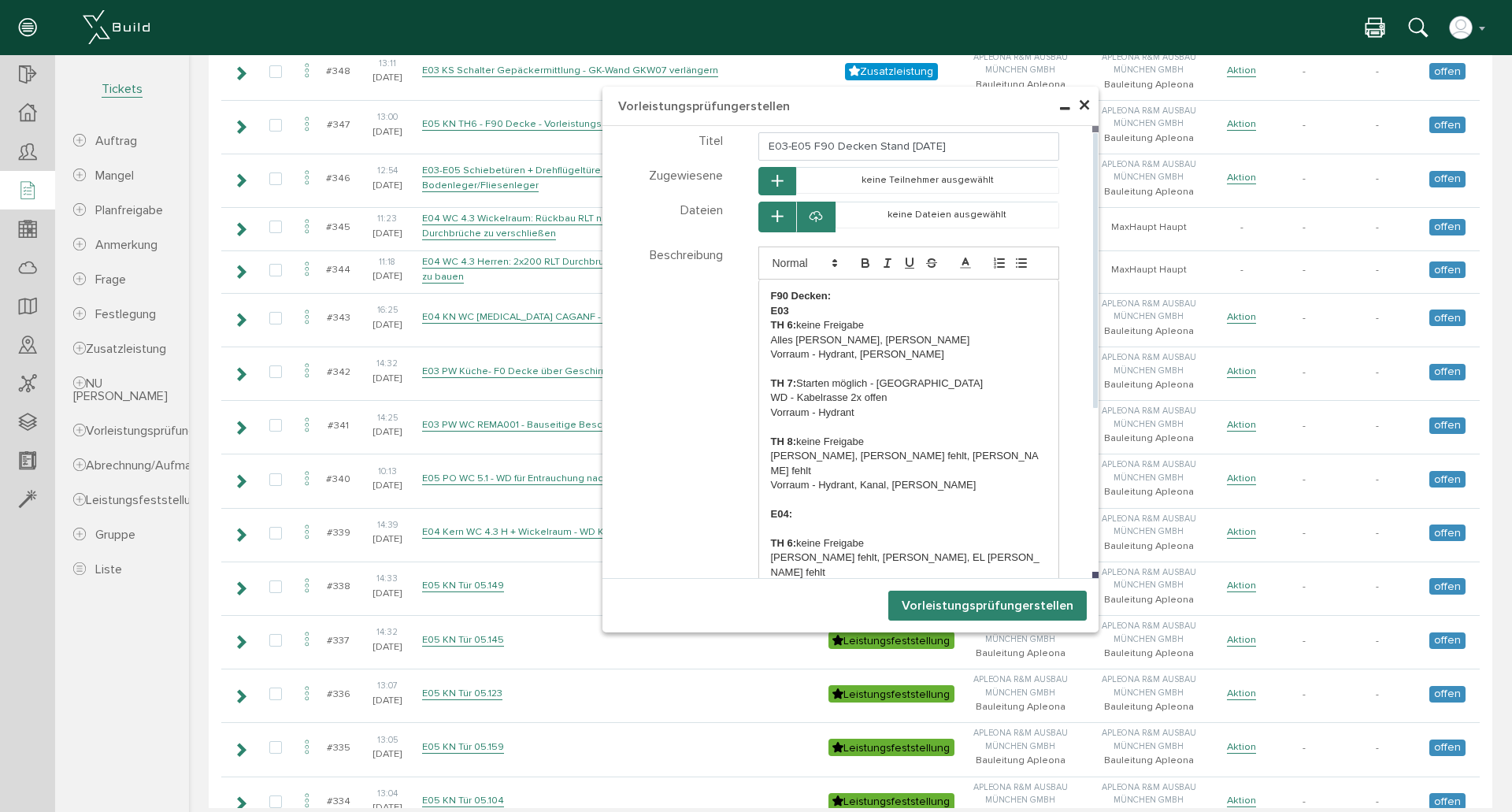
scroll to position [0, 0]
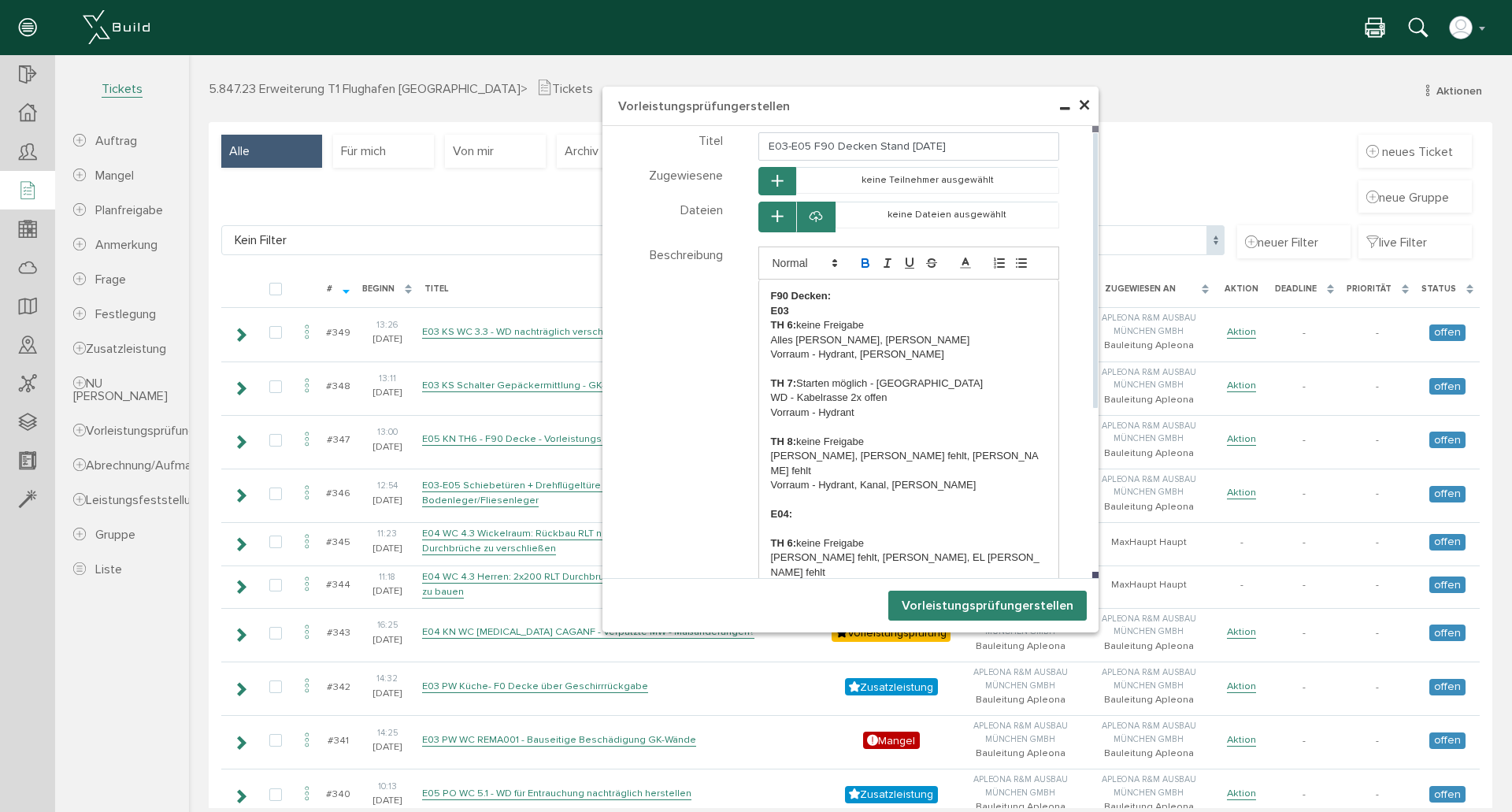
click at [862, 264] on icon "button" at bounding box center [865, 265] width 6 height 4
click at [846, 295] on p "F90 Decken:" at bounding box center [909, 296] width 277 height 14
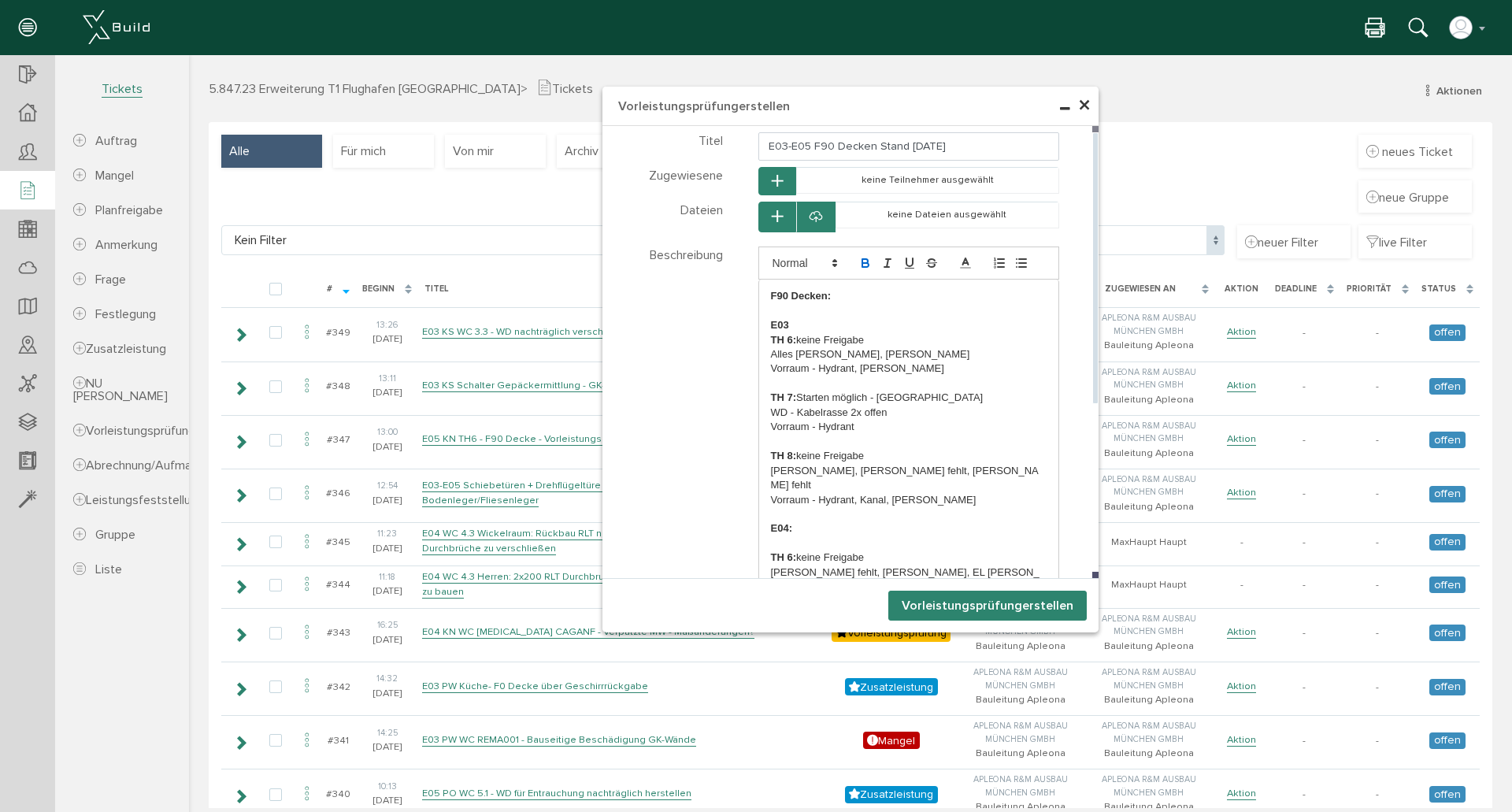
click at [803, 324] on p "E03" at bounding box center [909, 325] width 277 height 14
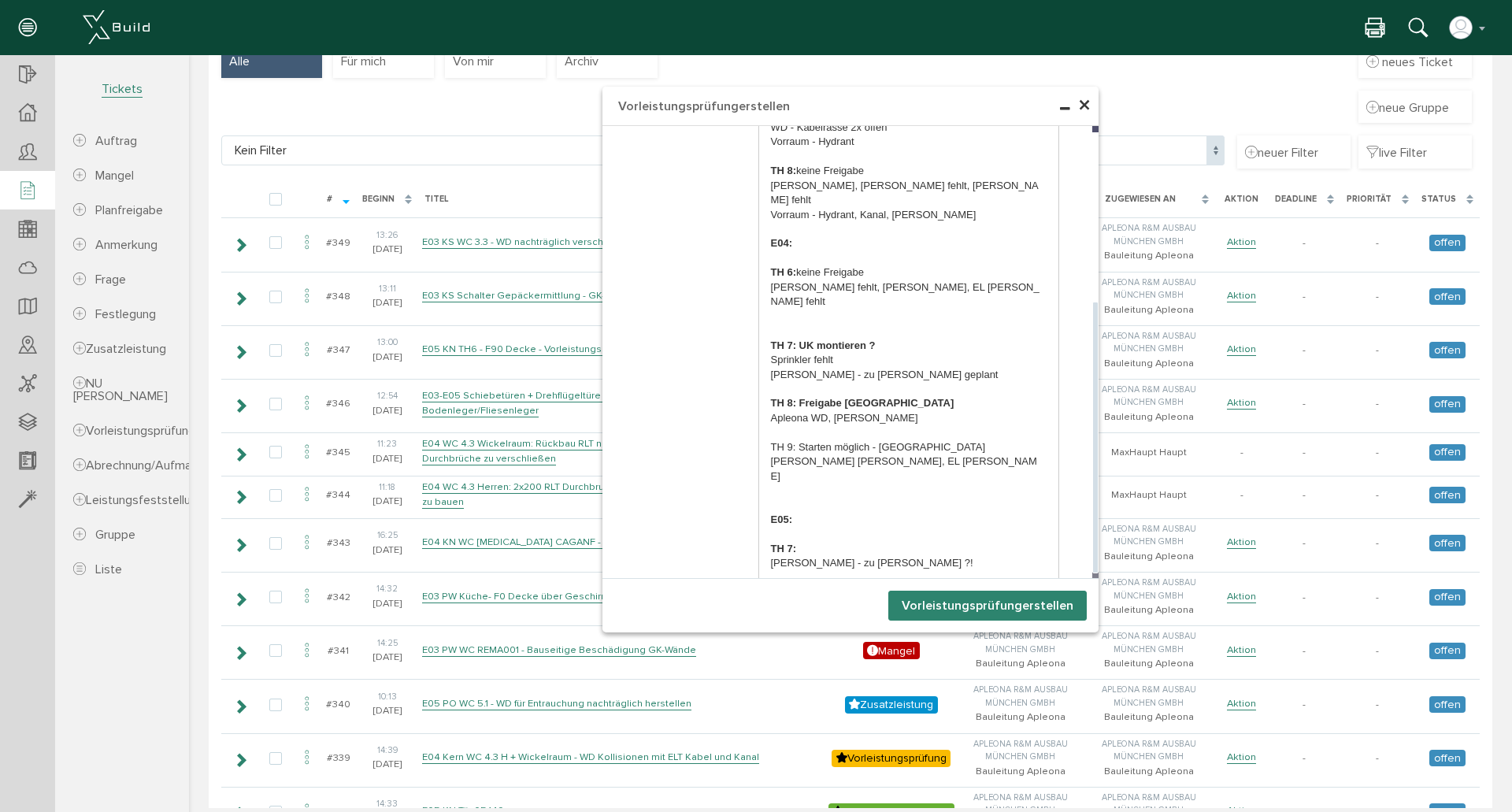
scroll to position [104, 0]
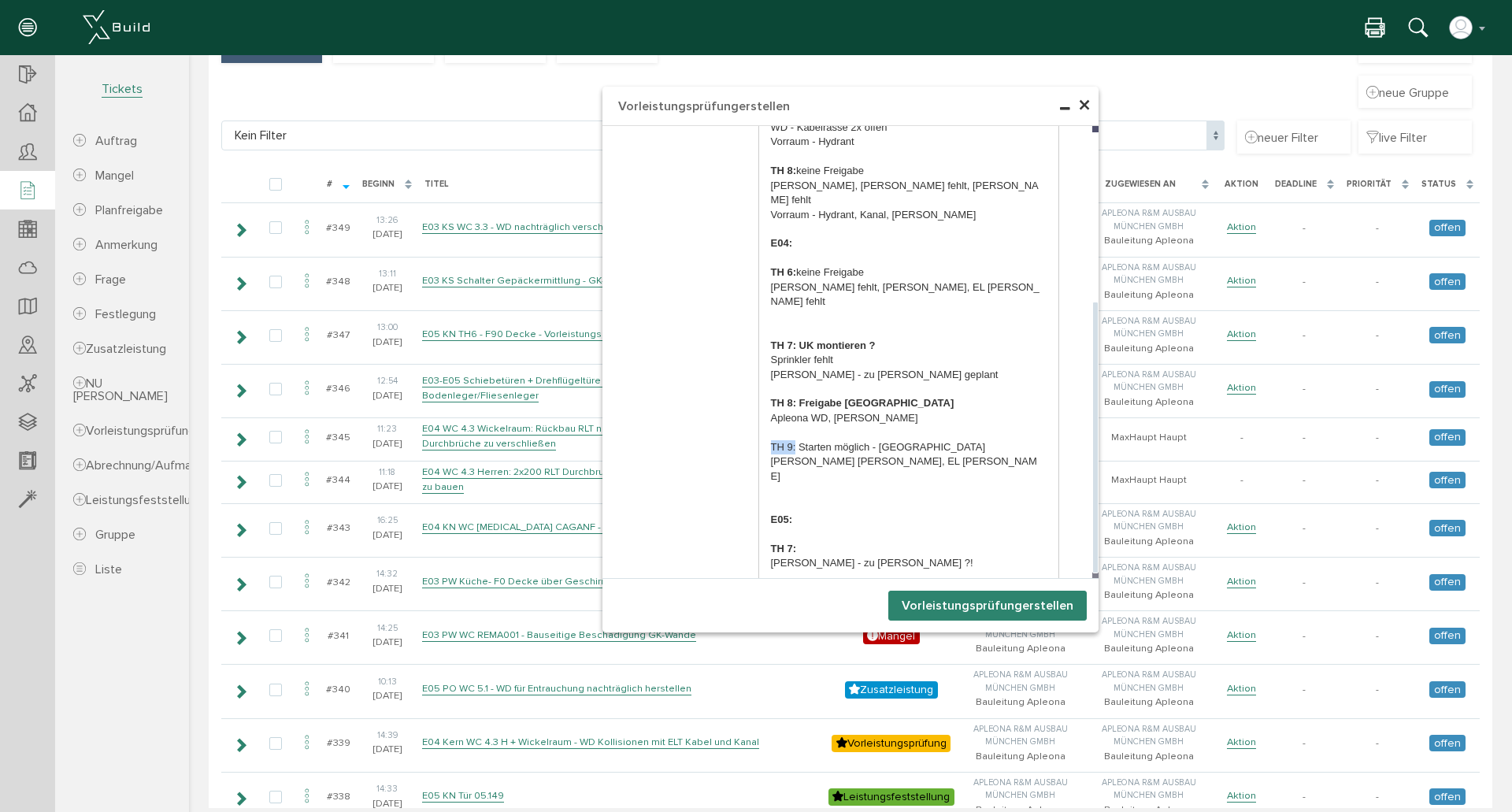
drag, startPoint x: 790, startPoint y: 418, endPoint x: 756, endPoint y: 415, distance: 34.1
click at [759, 415] on div "F90 Decken: E03: TH 6: keine Freigabe Alles [PERSON_NAME], [PERSON_NAME] Vorrau…" at bounding box center [909, 302] width 300 height 615
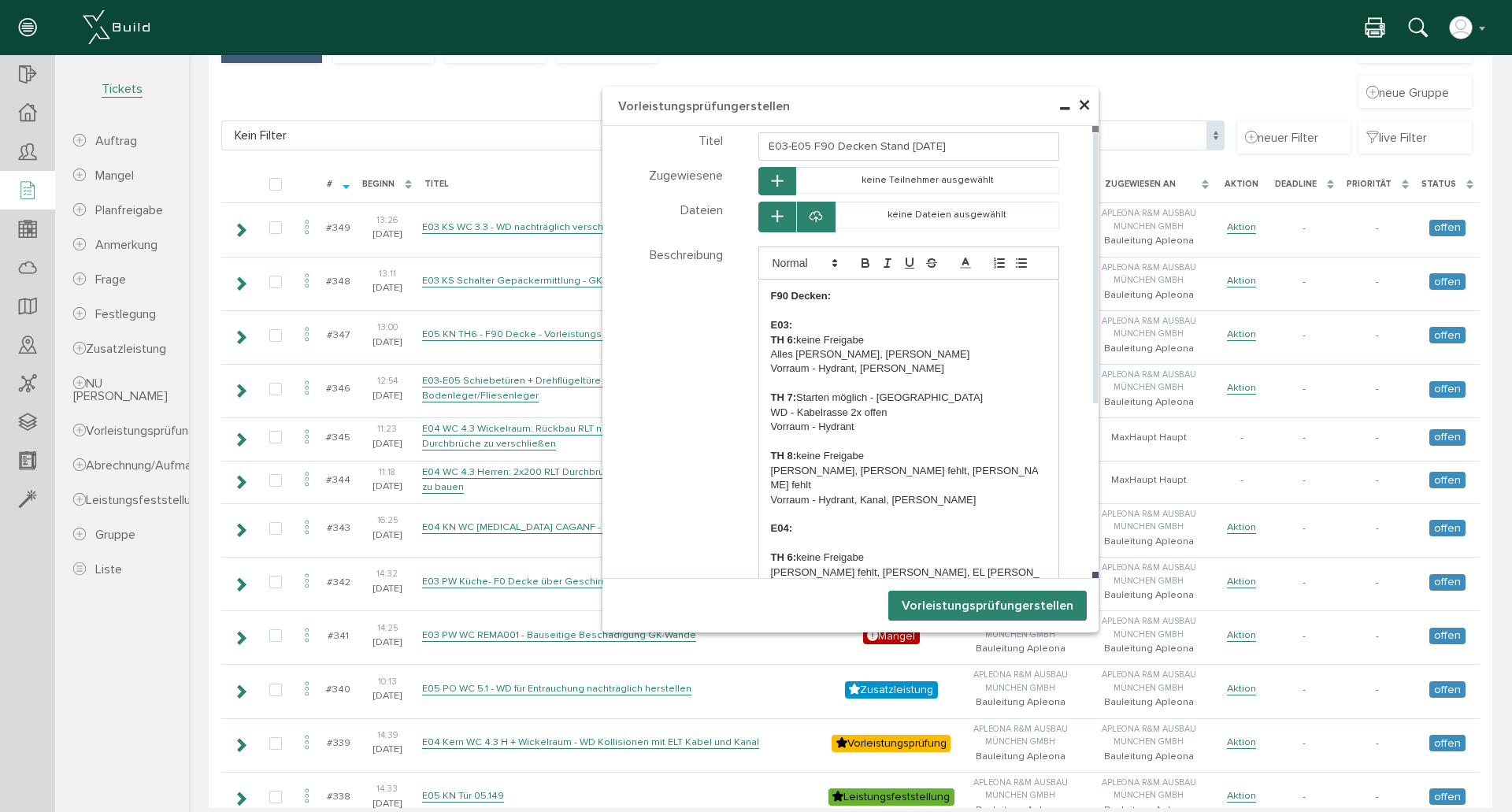
scroll to position [0, 0]
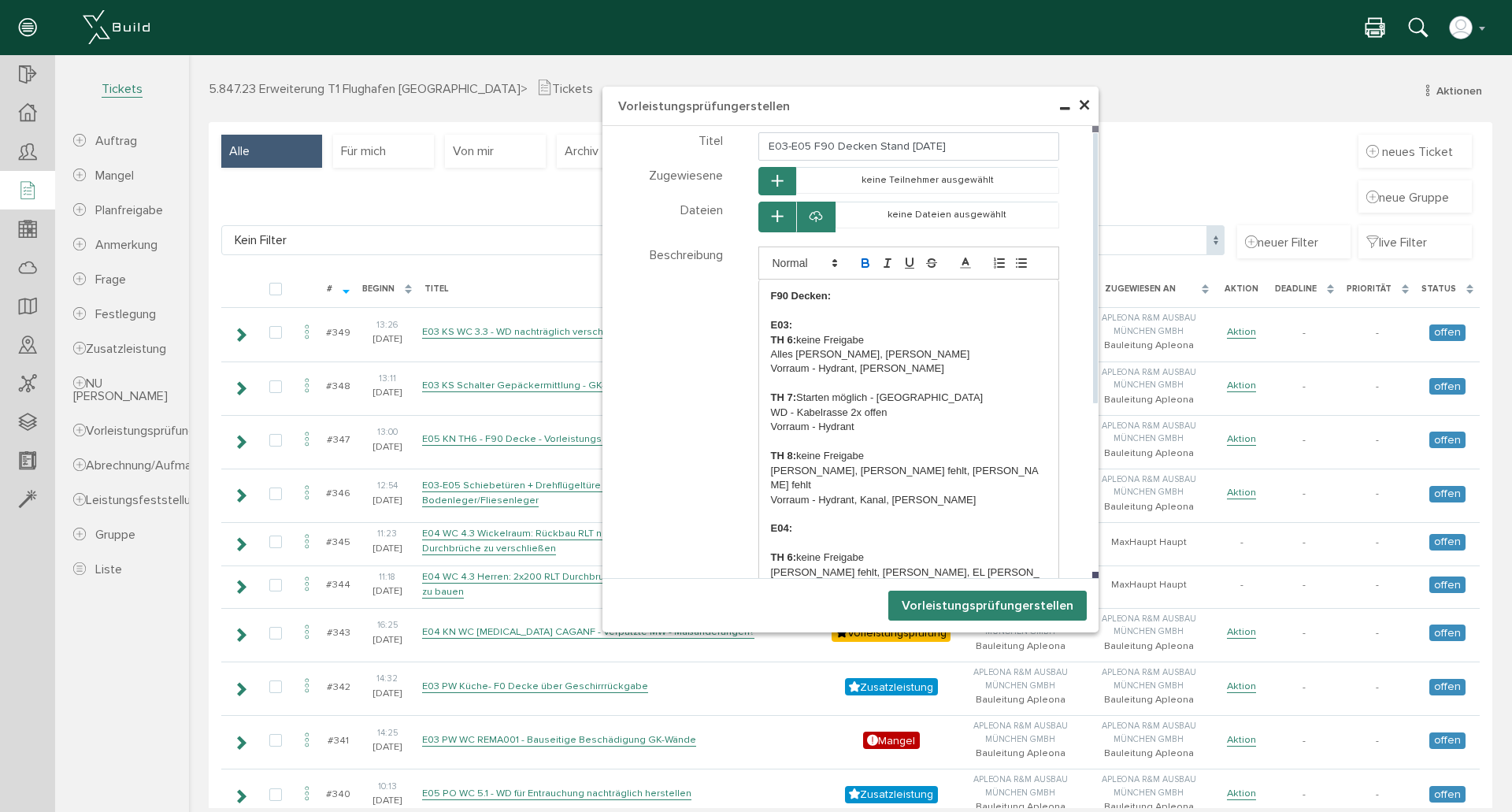
click at [862, 259] on icon "button" at bounding box center [865, 261] width 6 height 4
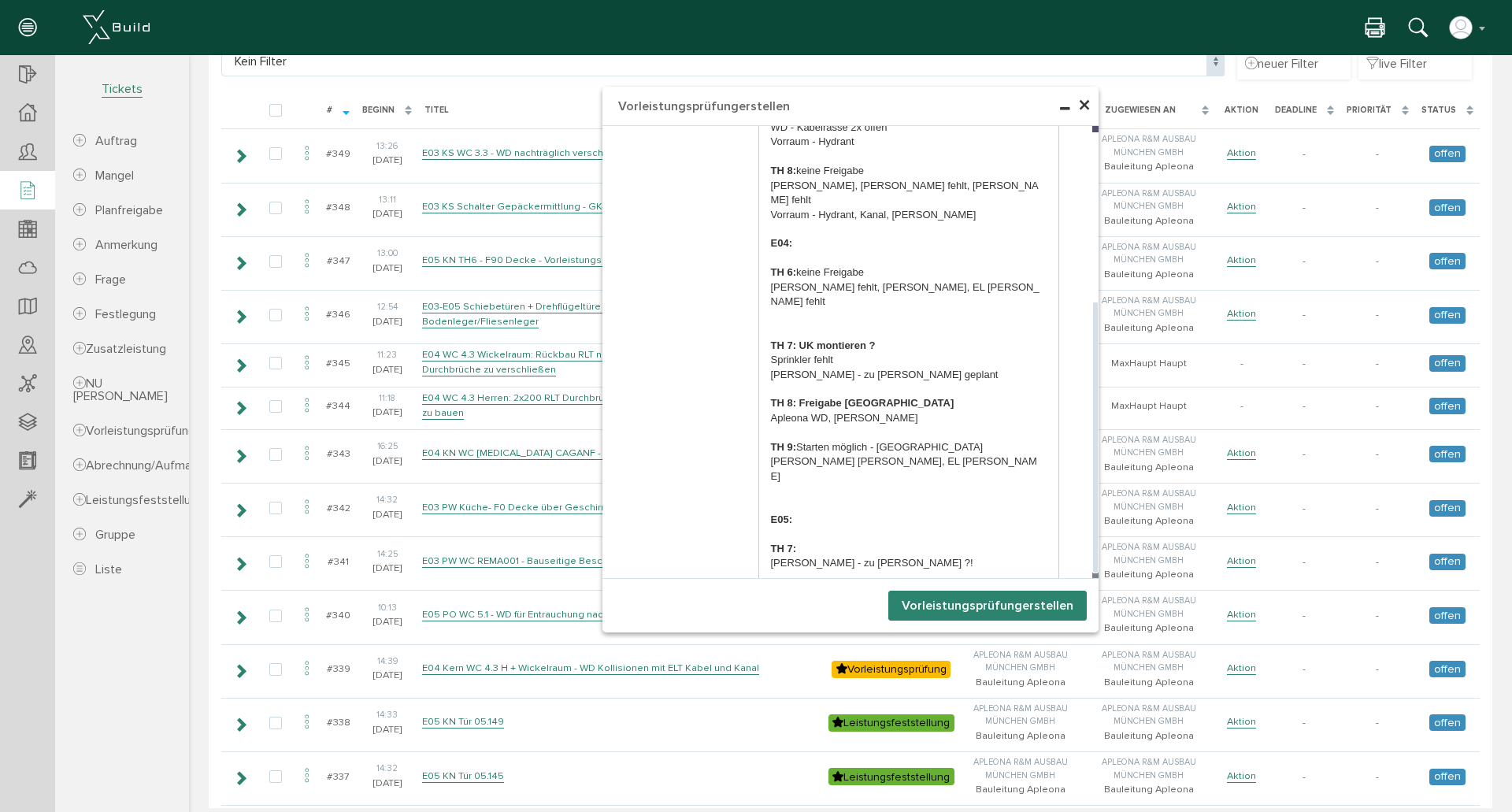
scroll to position [315, 0]
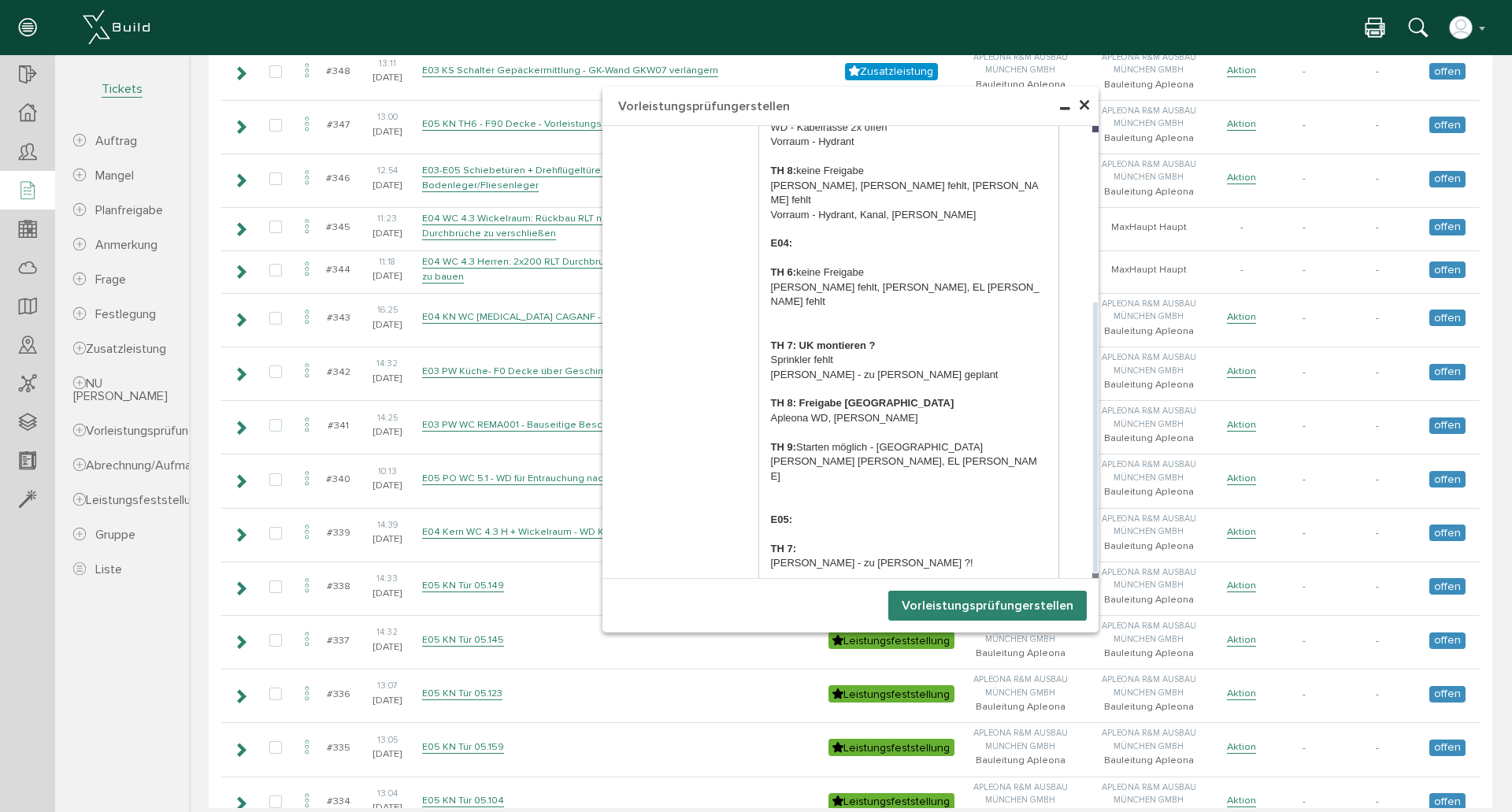
click at [921, 426] on p at bounding box center [909, 433] width 277 height 14
drag, startPoint x: 891, startPoint y: 418, endPoint x: 761, endPoint y: 421, distance: 130.0
click at [761, 421] on div "F90 Decken: E03: TH 6: keine Freigabe Alles [PERSON_NAME], [PERSON_NAME] Vorrau…" at bounding box center [909, 302] width 300 height 615
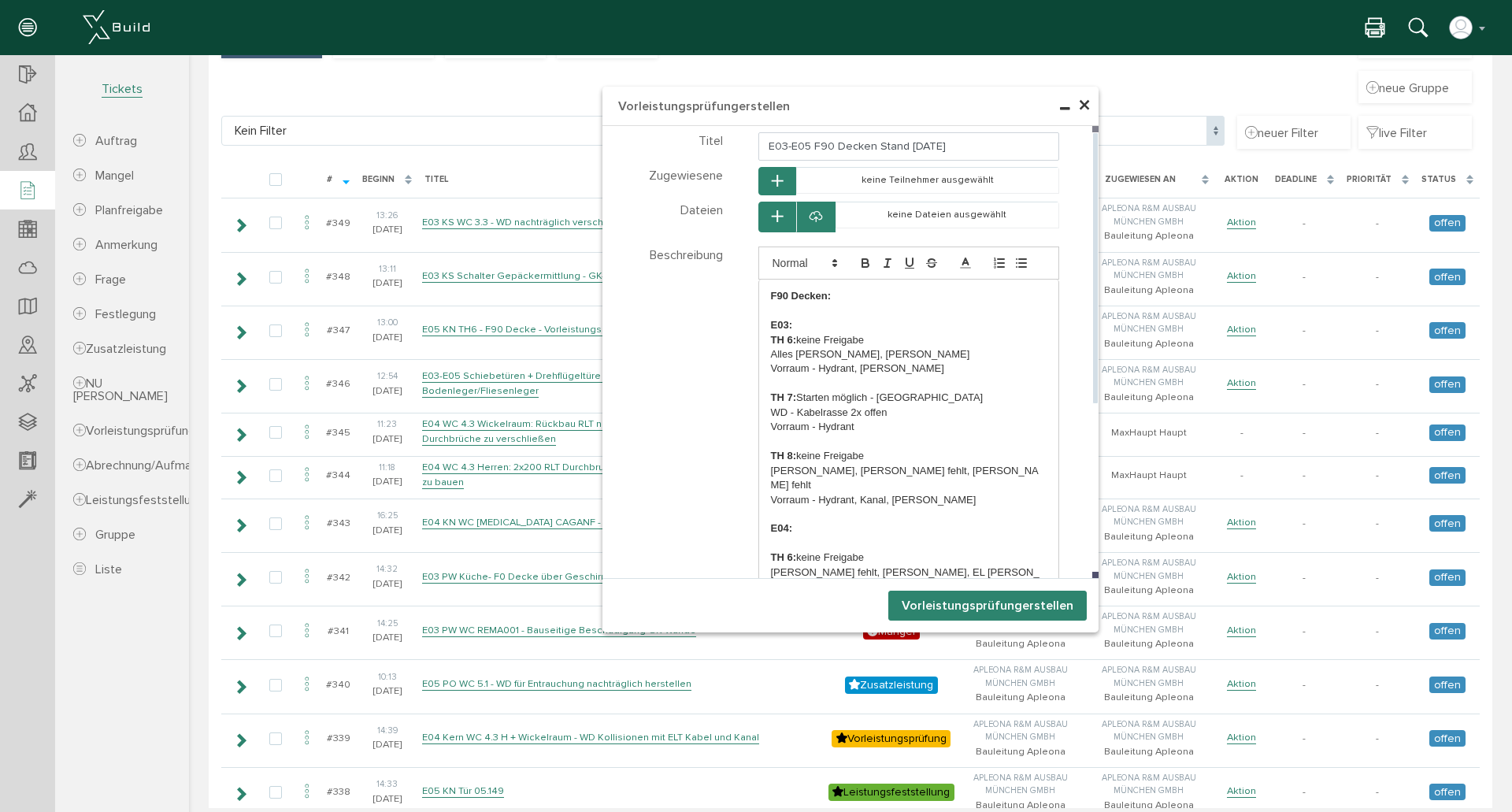
scroll to position [0, 0]
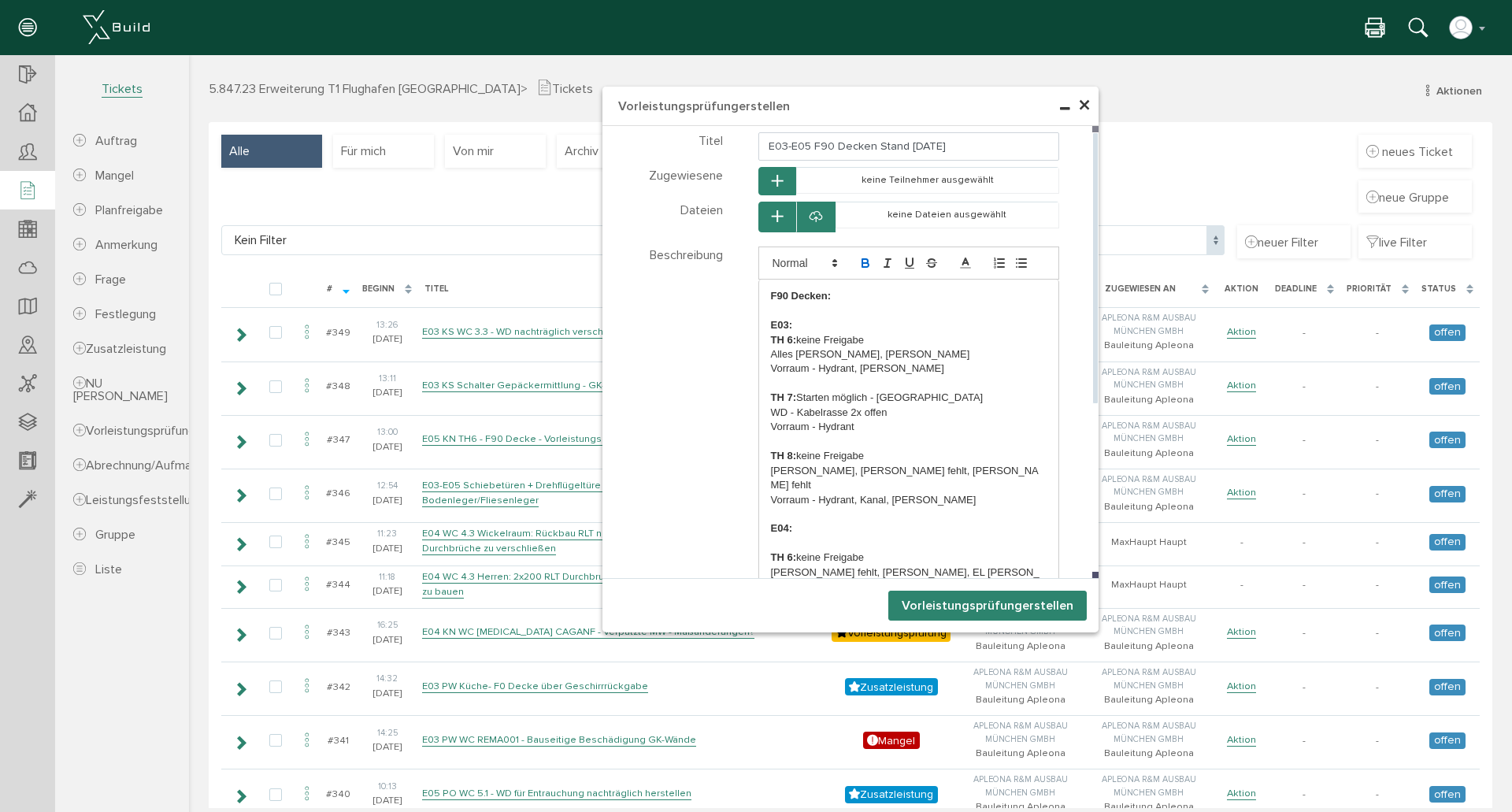
click at [858, 261] on icon "button" at bounding box center [865, 263] width 14 height 14
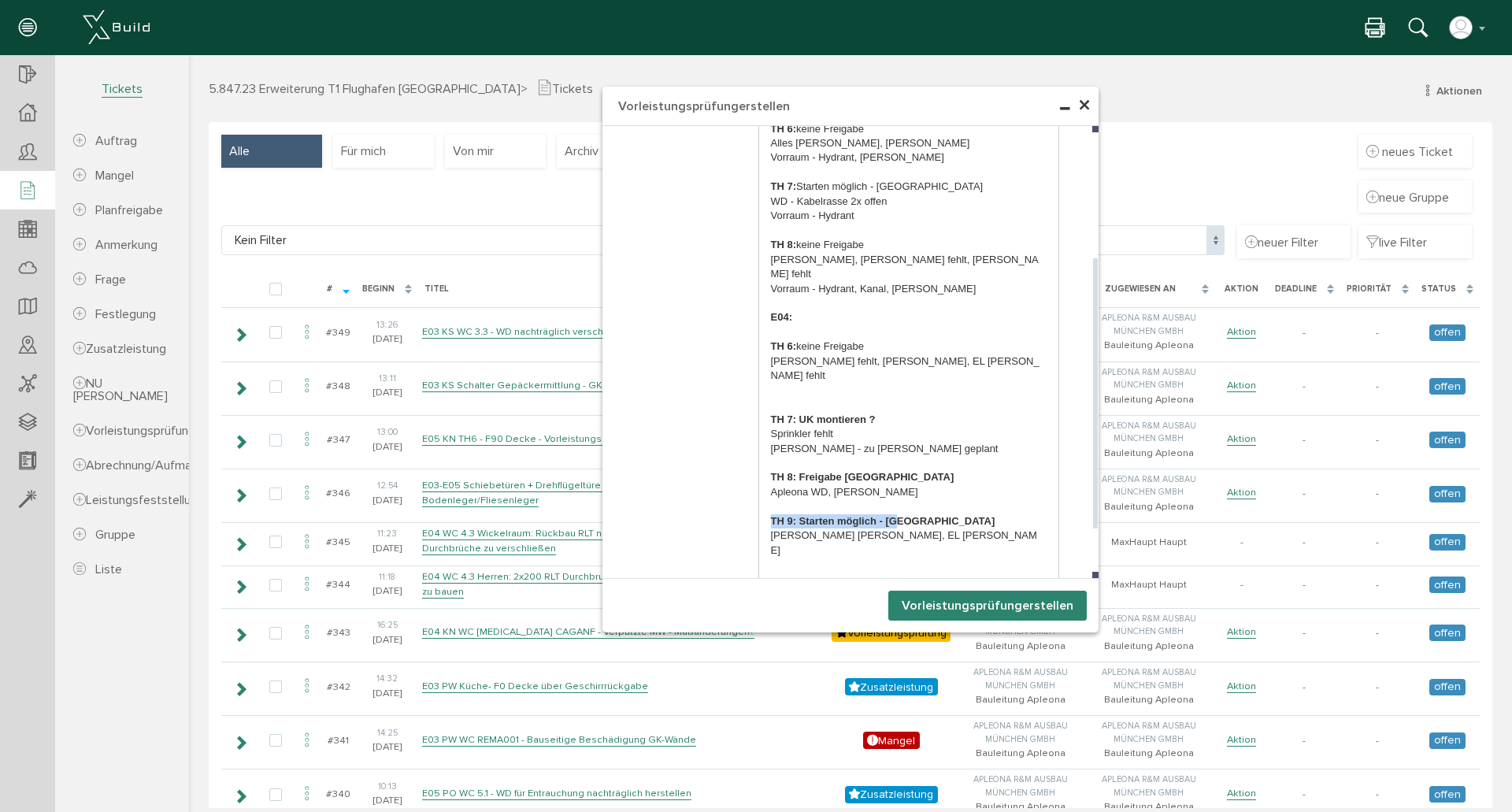
drag, startPoint x: 868, startPoint y: 331, endPoint x: 793, endPoint y: 331, distance: 75.0
click at [793, 340] on p "TH 6: keine Freigabe" at bounding box center [909, 347] width 277 height 14
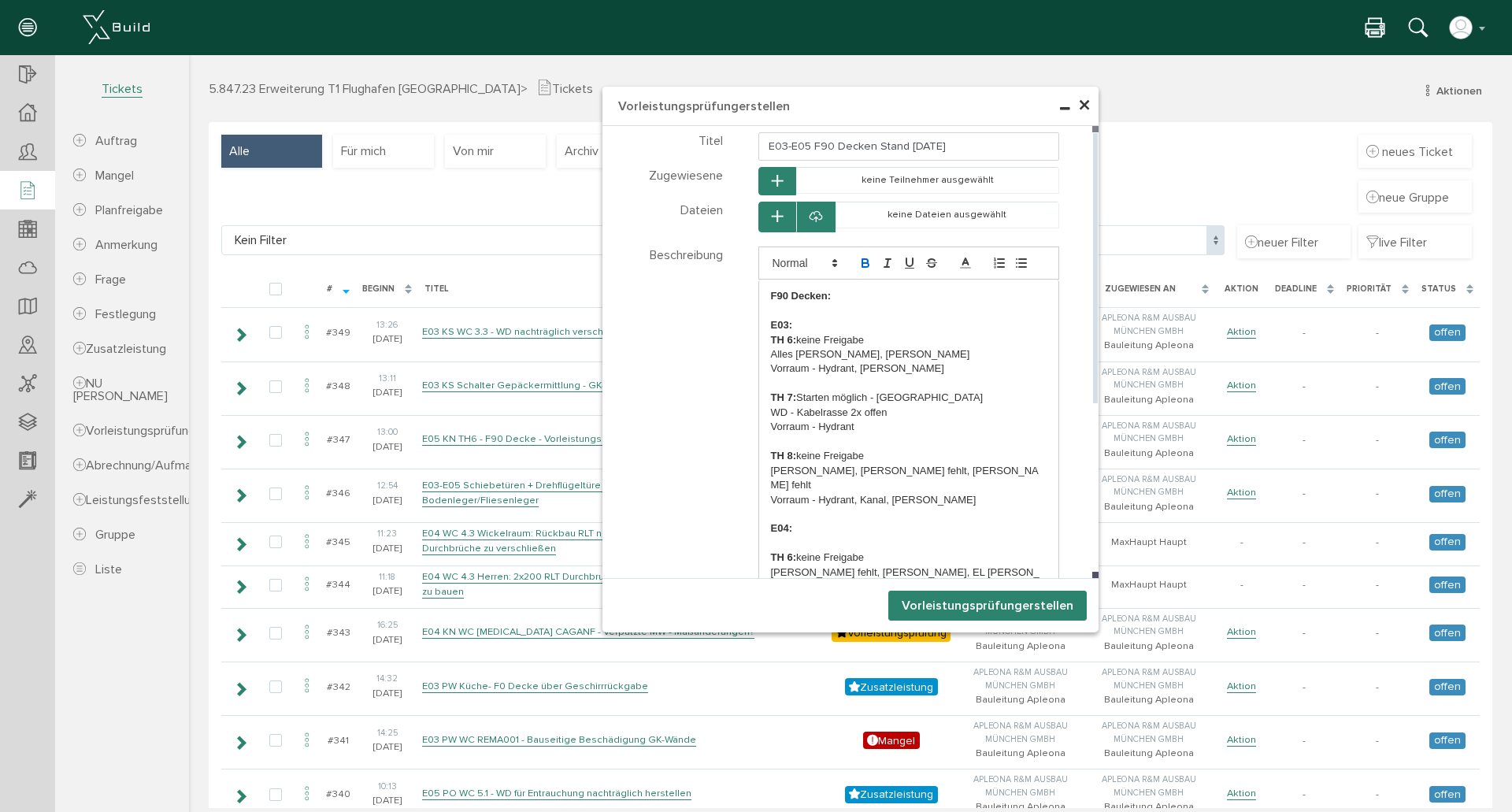
click at [865, 257] on icon "button" at bounding box center [865, 263] width 14 height 14
drag, startPoint x: 864, startPoint y: 455, endPoint x: 791, endPoint y: 450, distance: 73.2
click at [791, 450] on p "TH 8: keine Freigabe" at bounding box center [909, 456] width 277 height 14
click at [860, 261] on icon "button" at bounding box center [865, 263] width 14 height 14
drag, startPoint x: 889, startPoint y: 394, endPoint x: 793, endPoint y: 394, distance: 96.0
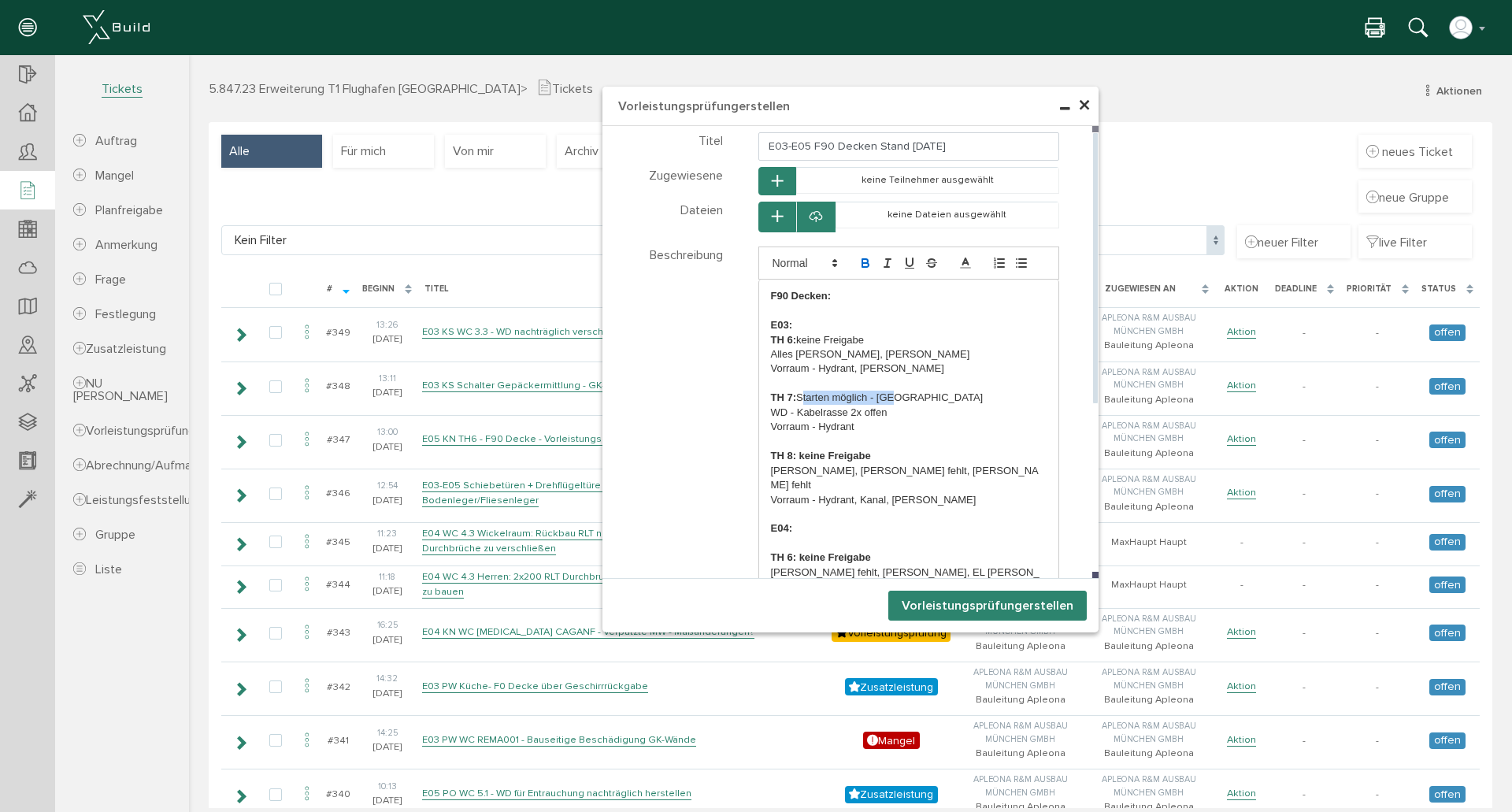
click at [793, 394] on p "TH 7: Starten möglich - [GEOGRAPHIC_DATA]" at bounding box center [909, 398] width 277 height 14
click at [864, 255] on button "button" at bounding box center [865, 262] width 22 height 19
drag, startPoint x: 860, startPoint y: 340, endPoint x: 791, endPoint y: 338, distance: 69.0
click at [791, 338] on p "TH 6: keine Freigabe" at bounding box center [909, 340] width 277 height 14
click at [858, 259] on icon "button" at bounding box center [865, 263] width 14 height 14
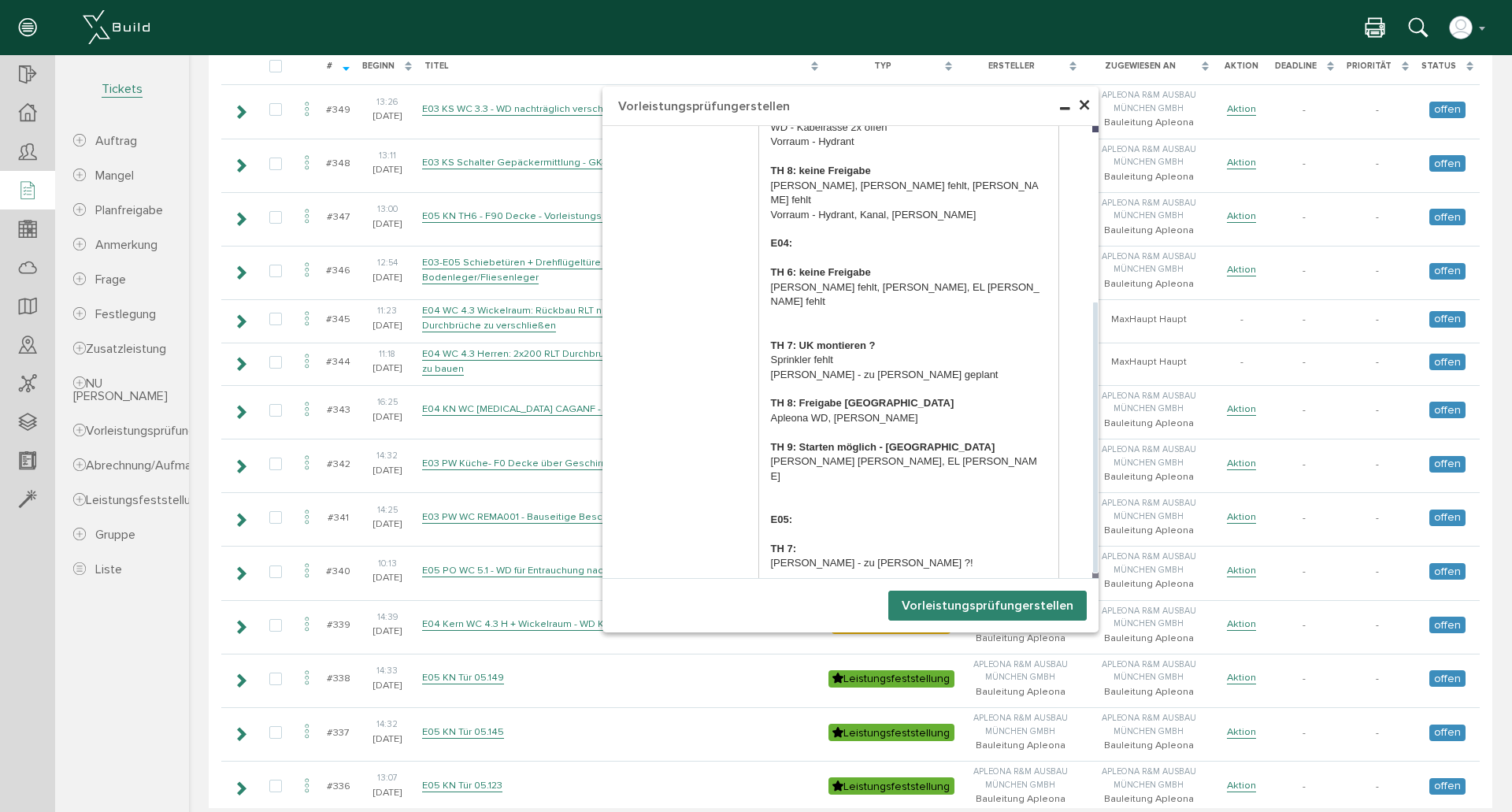
scroll to position [315, 0]
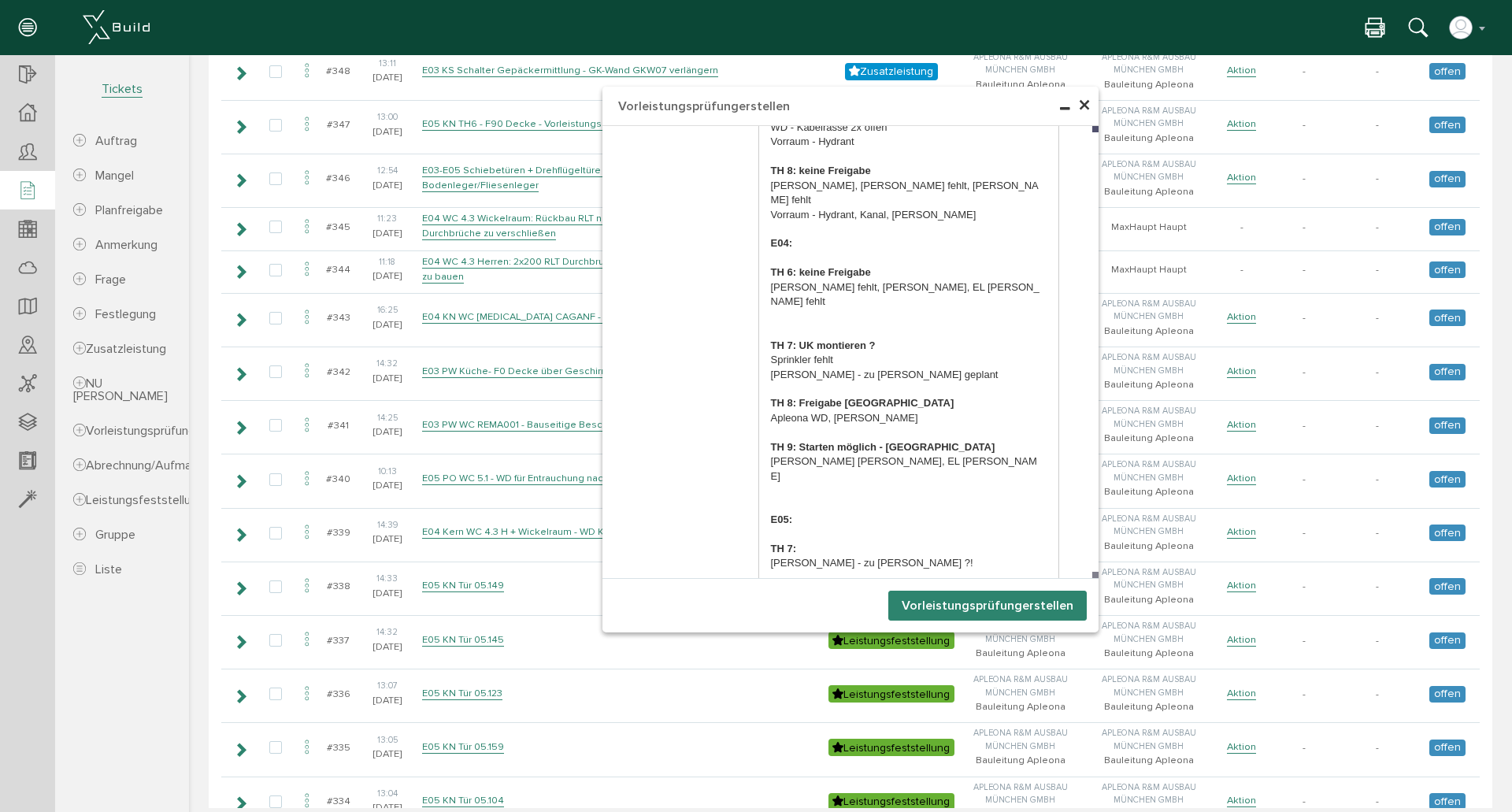
click at [964, 603] on button "Vorleistungsprüfung erstellen" at bounding box center [987, 606] width 198 height 30
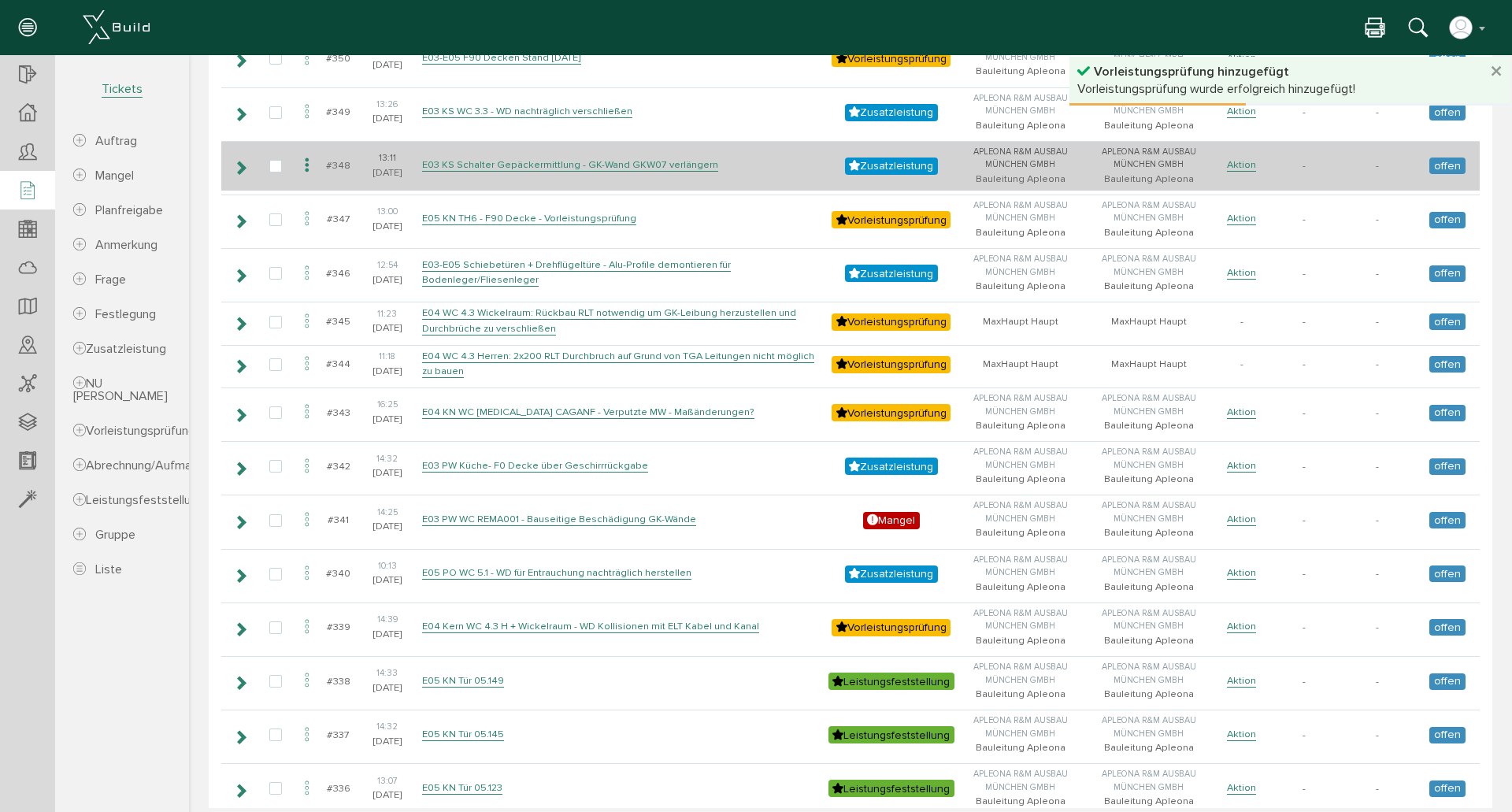
scroll to position [0, 0]
